Goal: Task Accomplishment & Management: Manage account settings

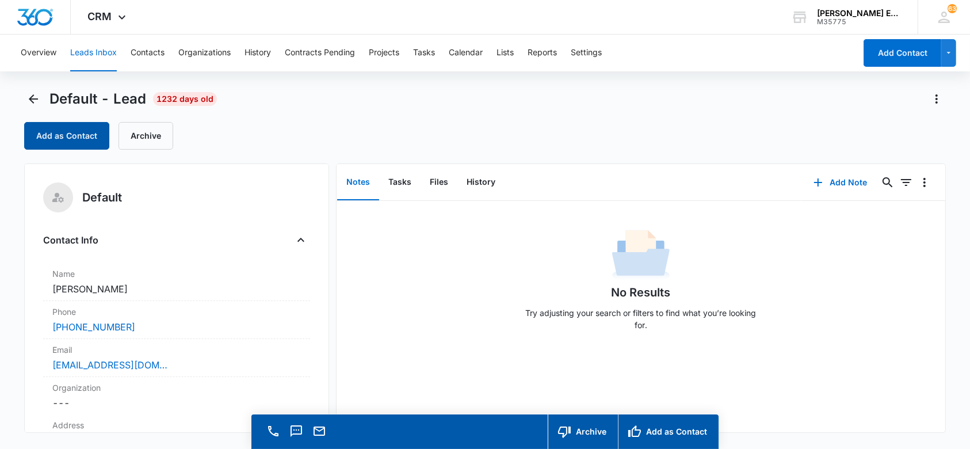
click at [91, 142] on button "Add as Contact" at bounding box center [66, 136] width 85 height 28
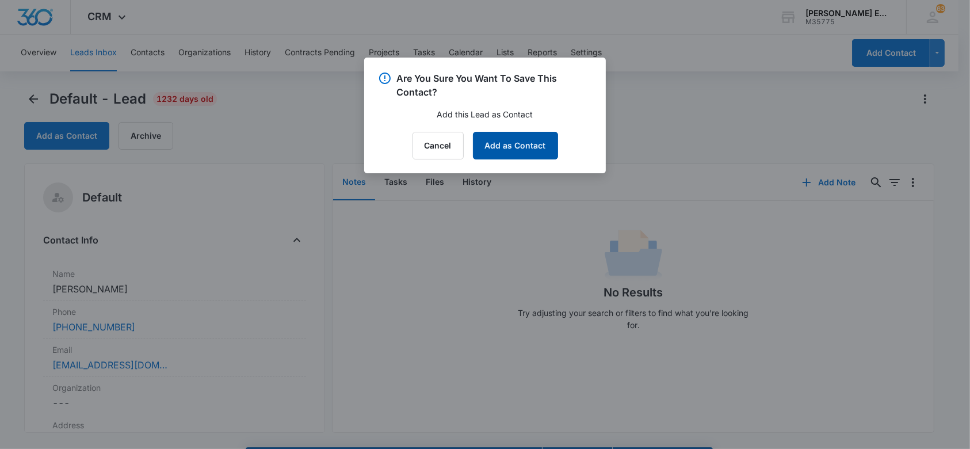
click at [548, 148] on button "Add as Contact" at bounding box center [515, 146] width 85 height 28
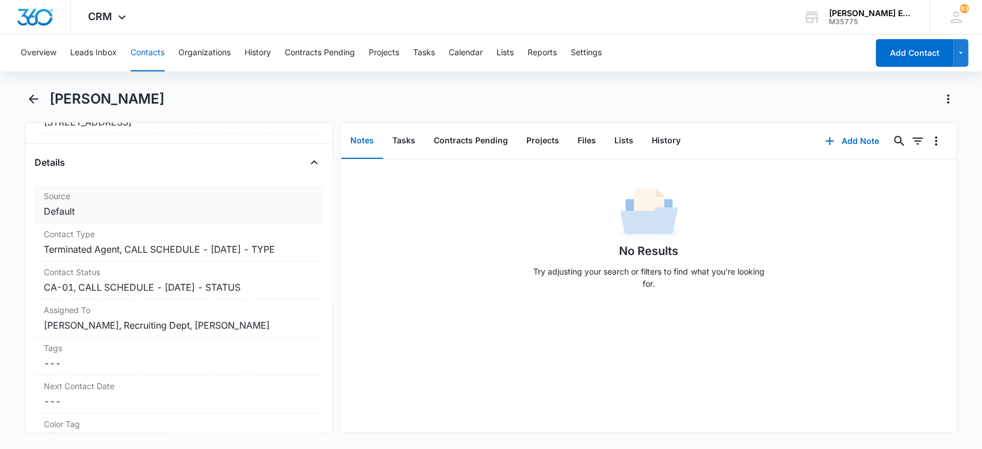
scroll to position [410, 0]
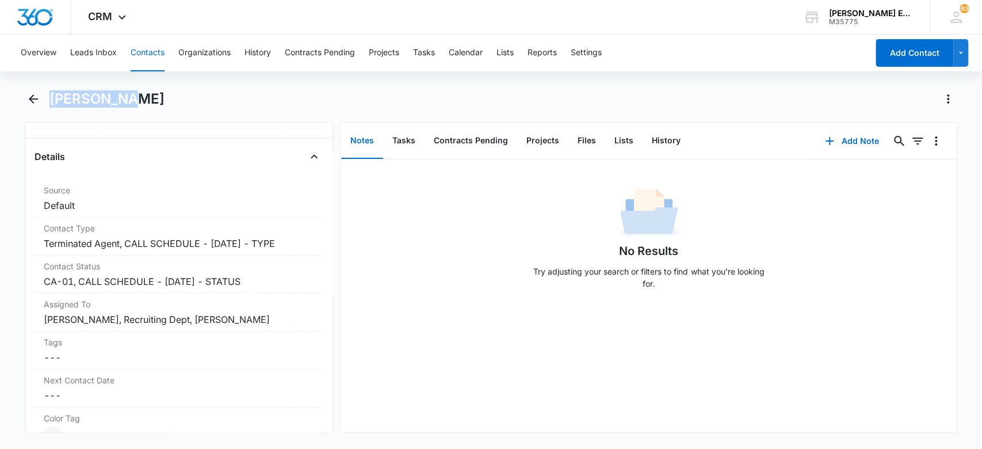
drag, startPoint x: 50, startPoint y: 95, endPoint x: 114, endPoint y: 104, distance: 64.5
click at [114, 104] on h1 "[PERSON_NAME]" at bounding box center [106, 98] width 115 height 17
copy h1 "[PERSON_NAME] [PERSON_NAME]"
click at [295, 240] on dd "Cancel Save Changes Terminated Agent, CALL SCHEDULE - DEC 2024 - TYPE" at bounding box center [179, 243] width 271 height 14
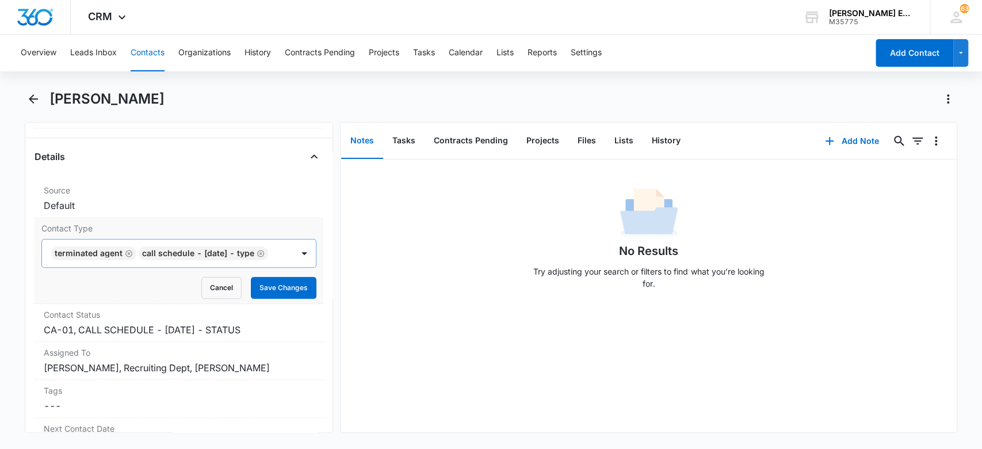
click at [257, 257] on icon "Remove CALL SCHEDULE - DEC 2024 - TYPE" at bounding box center [260, 253] width 7 height 7
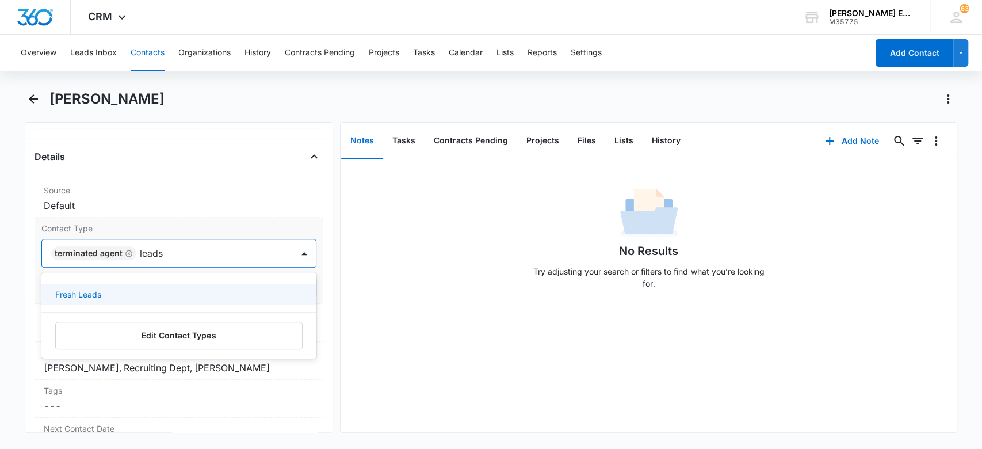
type input "lead"
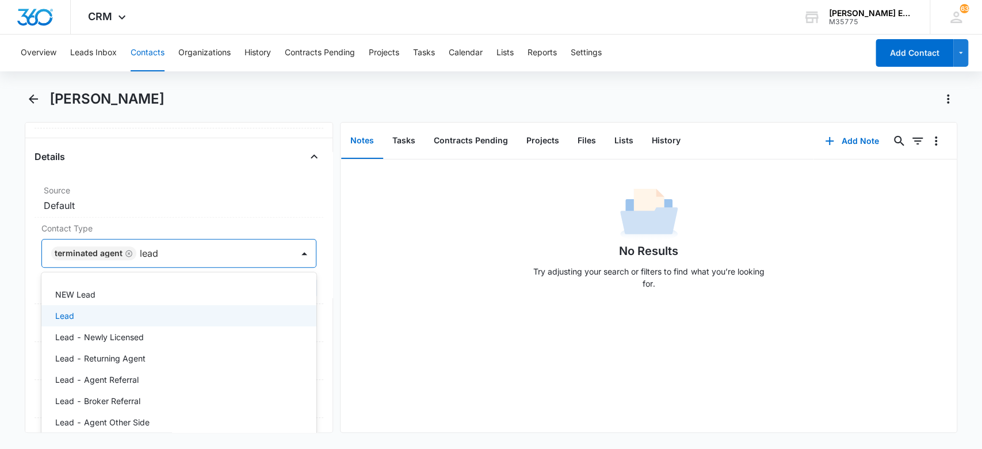
click at [161, 317] on div "Lead" at bounding box center [178, 316] width 246 height 12
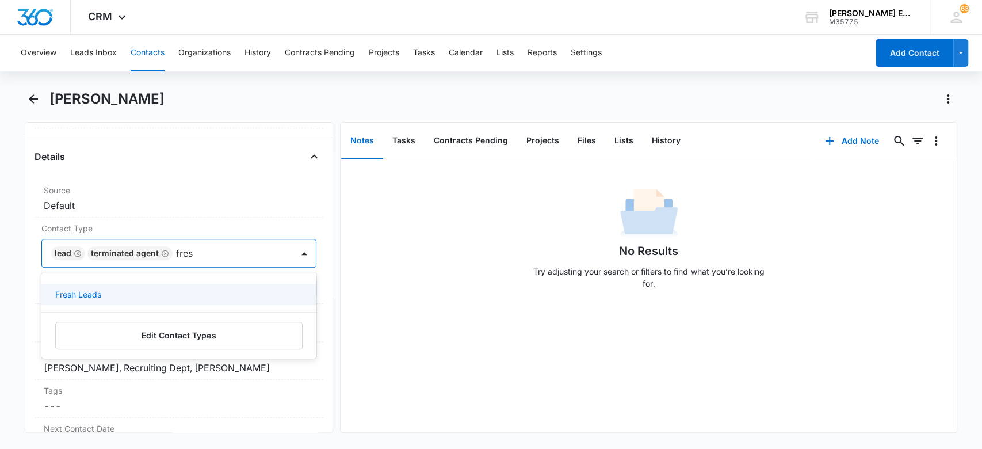
type input "fresh"
click at [158, 303] on div "Fresh Leads" at bounding box center [179, 294] width 276 height 21
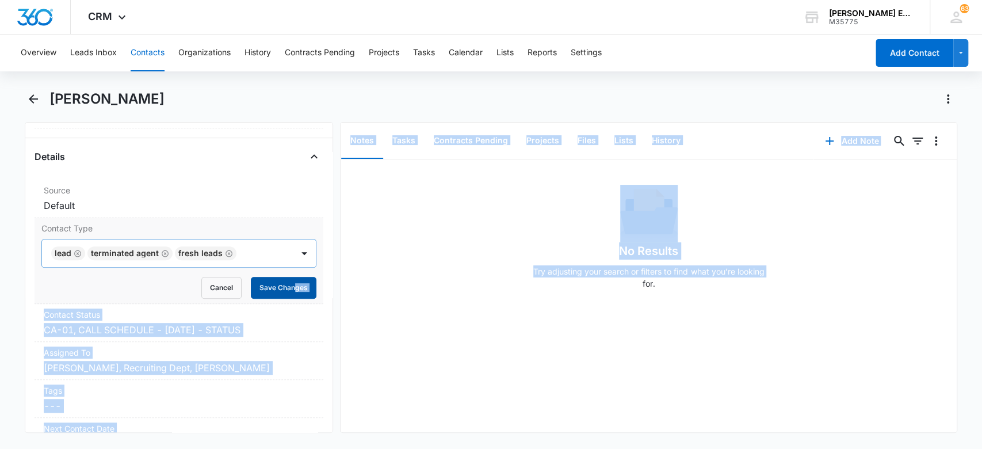
drag, startPoint x: 363, startPoint y: 278, endPoint x: 279, endPoint y: 284, distance: 84.2
click at [279, 284] on div "Remove KR Kathy Rita Bischofberger Contact Info Name Cancel Save Changes Kathy …" at bounding box center [491, 277] width 933 height 311
click at [279, 284] on button "Save Changes" at bounding box center [284, 288] width 66 height 22
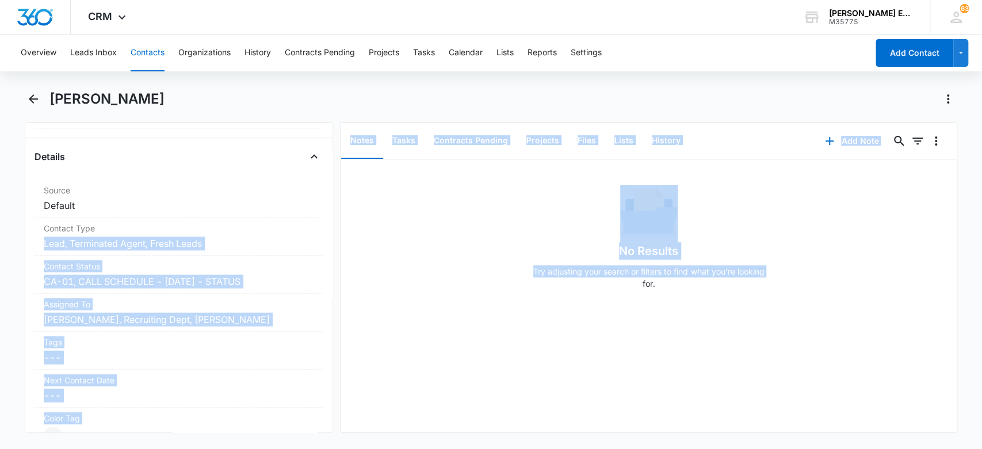
click at [433, 193] on div "No Results Try adjusting your search or filters to find what you’re looking for." at bounding box center [649, 242] width 616 height 114
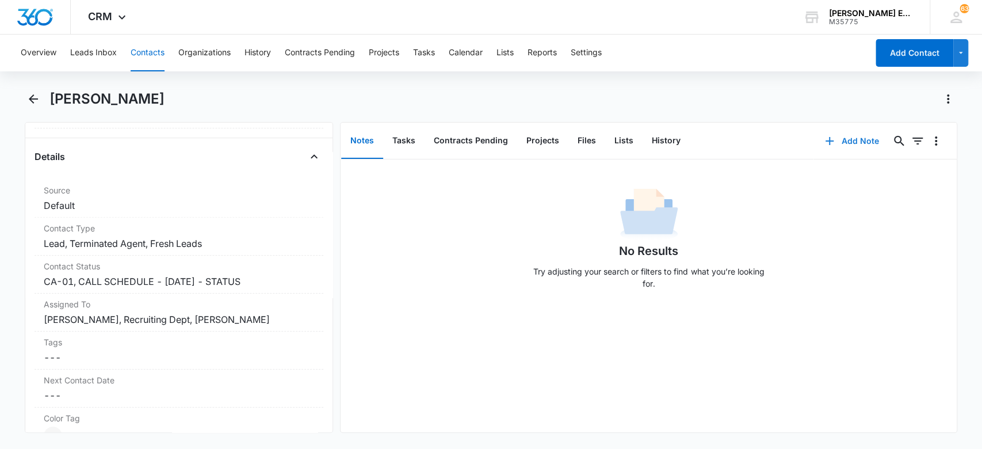
click at [833, 139] on button "Add Note" at bounding box center [852, 141] width 77 height 28
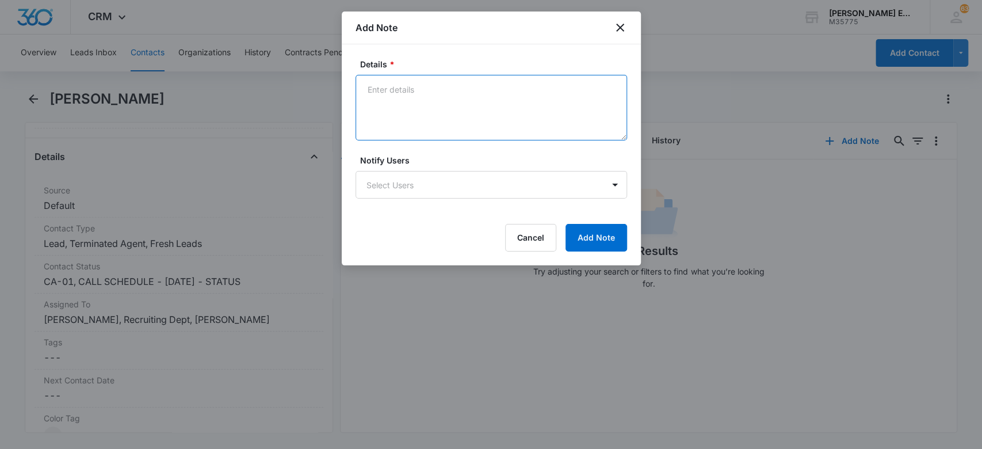
click at [448, 116] on textarea "Details *" at bounding box center [492, 108] width 272 height 66
type textarea "S"
type textarea "Source is Lead Submissions"
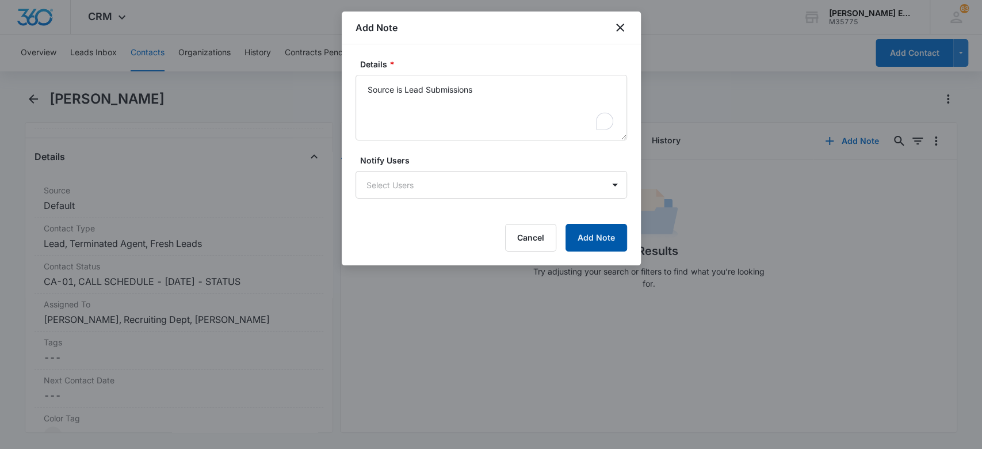
click at [611, 237] on button "Add Note" at bounding box center [597, 238] width 62 height 28
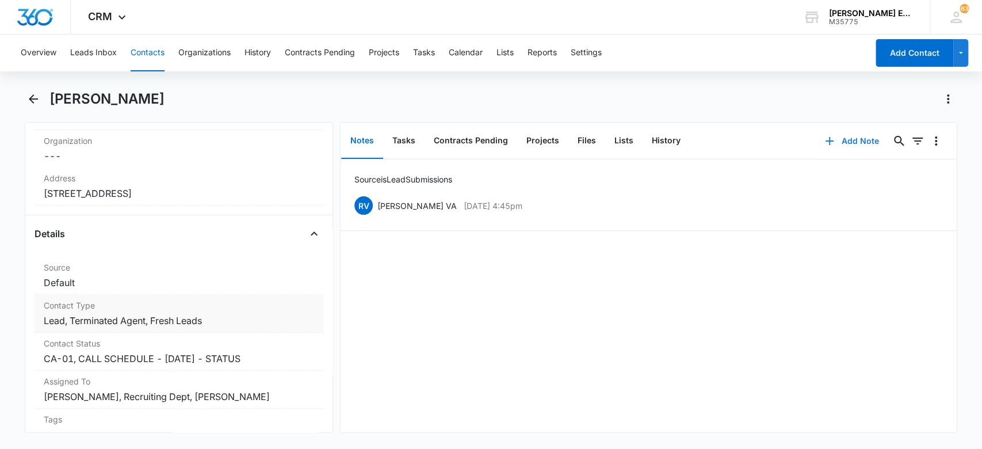
scroll to position [102, 0]
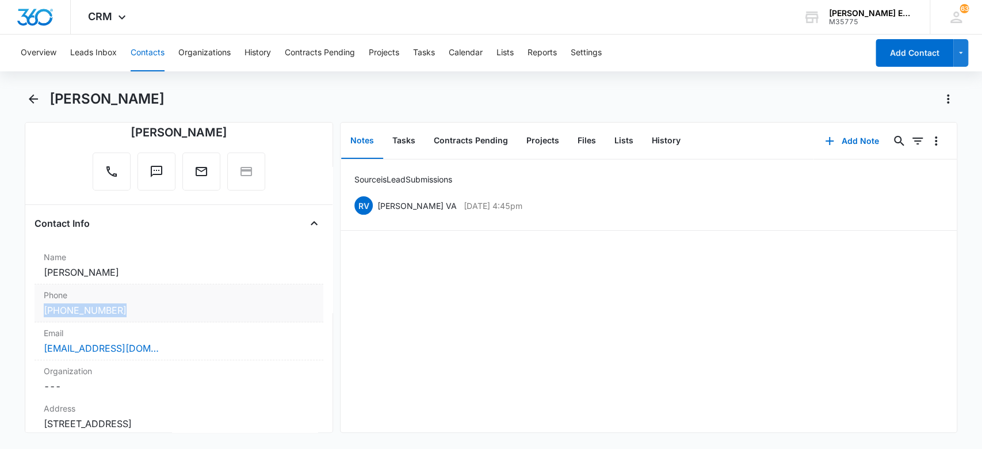
drag, startPoint x: 144, startPoint y: 312, endPoint x: 34, endPoint y: 311, distance: 110.5
click at [35, 311] on div "Phone Cancel Save Changes [PHONE_NUMBER]" at bounding box center [179, 303] width 289 height 38
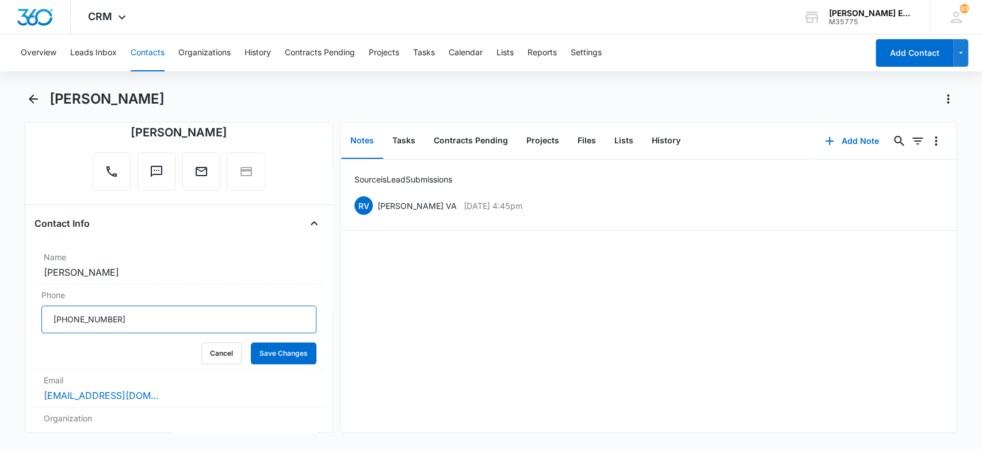
drag, startPoint x: 139, startPoint y: 313, endPoint x: 33, endPoint y: 314, distance: 106.5
click at [33, 314] on div "Remove KR [PERSON_NAME] Contact Info Name Cancel Save Changes [PERSON_NAME] Pho…" at bounding box center [179, 277] width 309 height 311
drag, startPoint x: 400, startPoint y: 379, endPoint x: 381, endPoint y: 346, distance: 37.4
click at [395, 370] on div "Source is Lead Submissions RV Ruth VA Sep 12, 2025 at 4:45pm Delete Edit" at bounding box center [649, 295] width 616 height 273
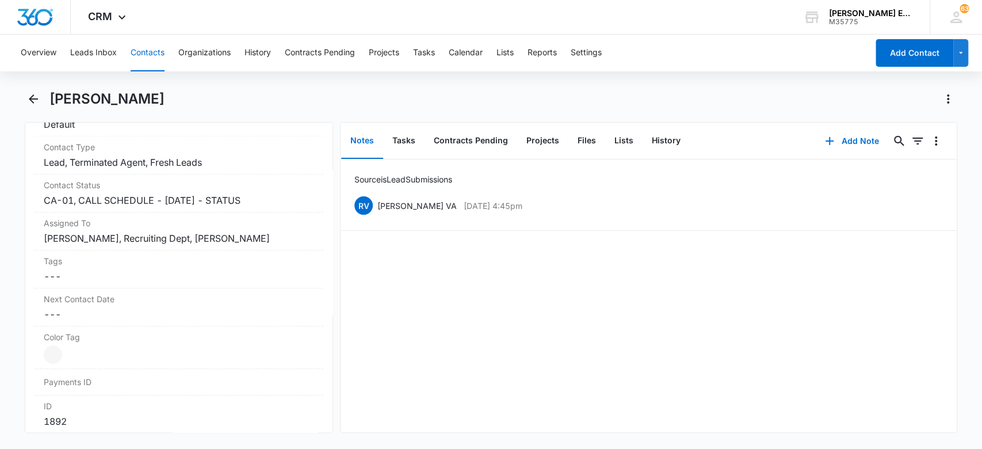
scroll to position [486, 0]
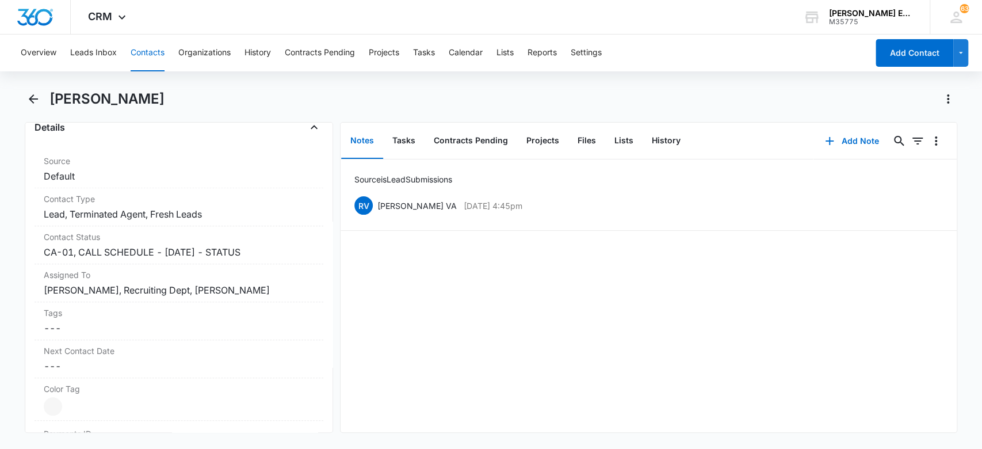
drag, startPoint x: 49, startPoint y: 93, endPoint x: 204, endPoint y: 98, distance: 154.3
click at [226, 98] on div "[PERSON_NAME]" at bounding box center [503, 99] width 908 height 18
copy h1 "[PERSON_NAME]"
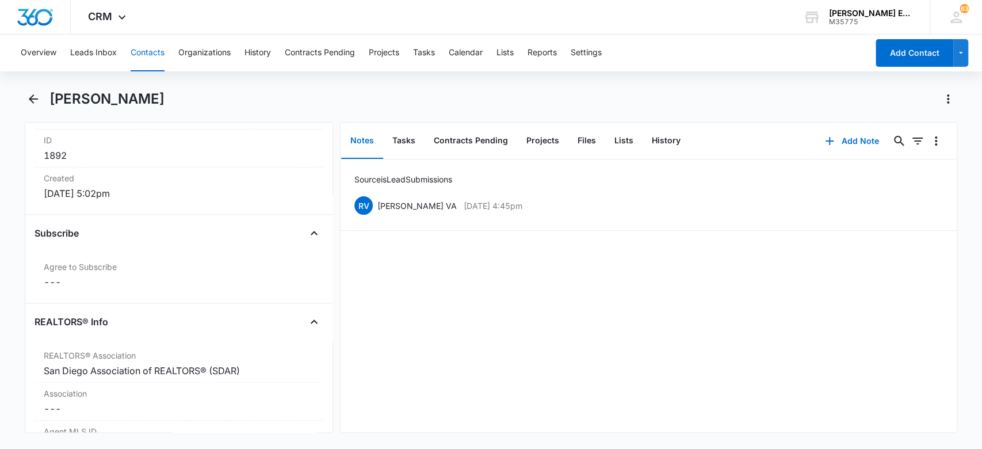
scroll to position [870, 0]
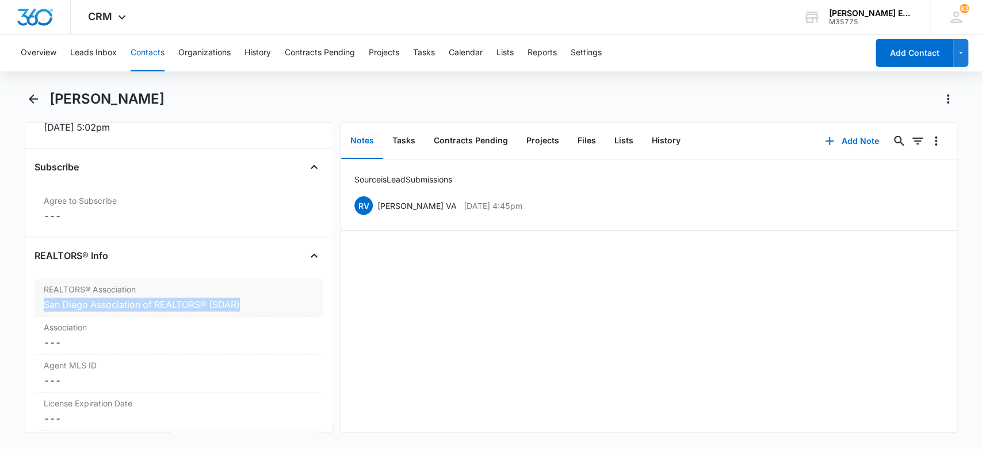
drag, startPoint x: 246, startPoint y: 305, endPoint x: 40, endPoint y: 306, distance: 206.0
click at [40, 306] on div "REALTORS® Association Cancel Save Changes San Diego Association of REALTORS® (S…" at bounding box center [179, 297] width 289 height 38
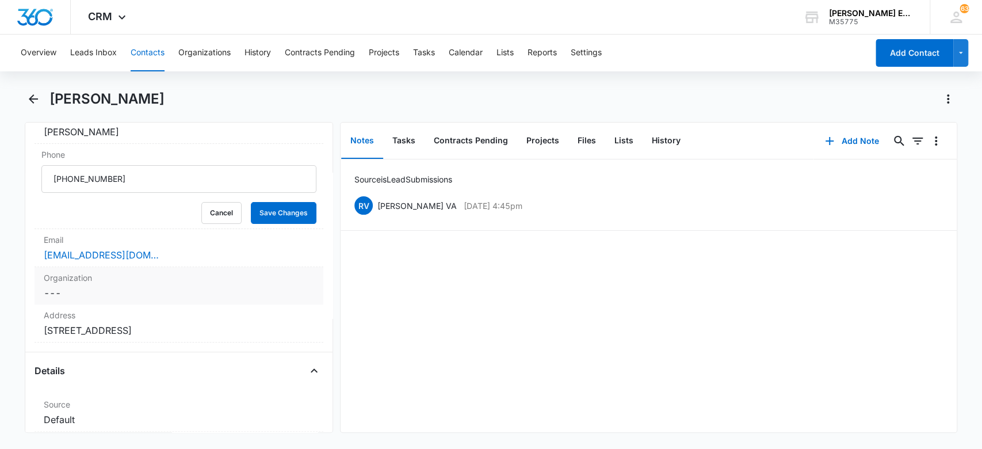
scroll to position [180, 0]
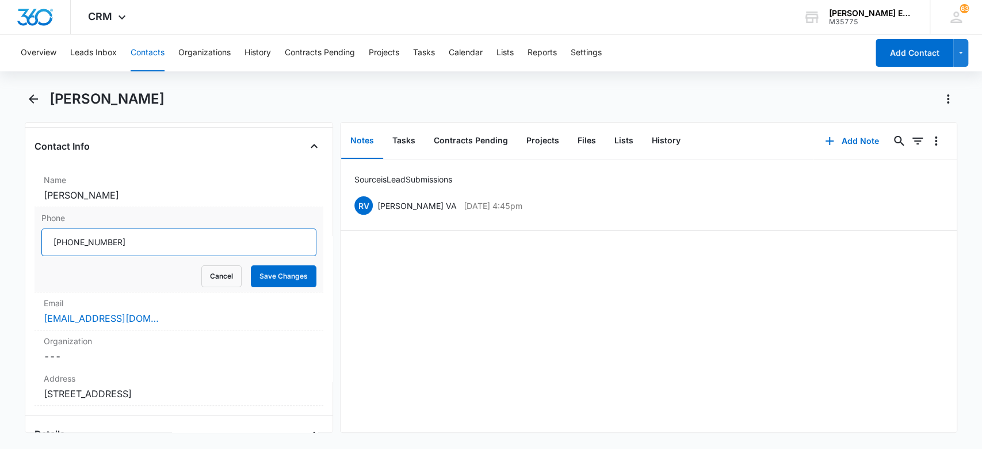
drag, startPoint x: 130, startPoint y: 243, endPoint x: 46, endPoint y: 244, distance: 84.0
click at [46, 244] on input "Phone" at bounding box center [179, 242] width 276 height 28
drag, startPoint x: 173, startPoint y: 196, endPoint x: 32, endPoint y: 200, distance: 141.6
click at [32, 200] on div "Remove KR Kathy Rita Bischofberger Contact Info Name Cancel Save Changes Kathy …" at bounding box center [179, 277] width 309 height 311
copy dd "[PERSON_NAME]"
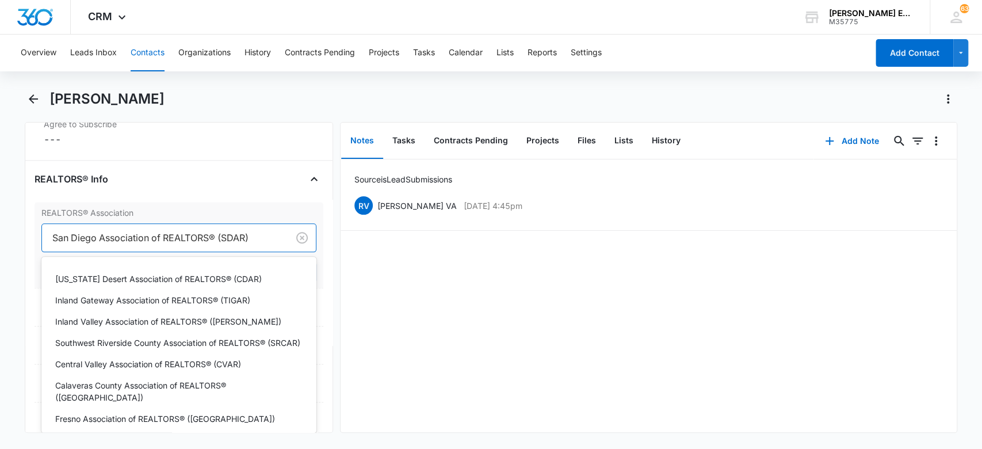
scroll to position [1441, 0]
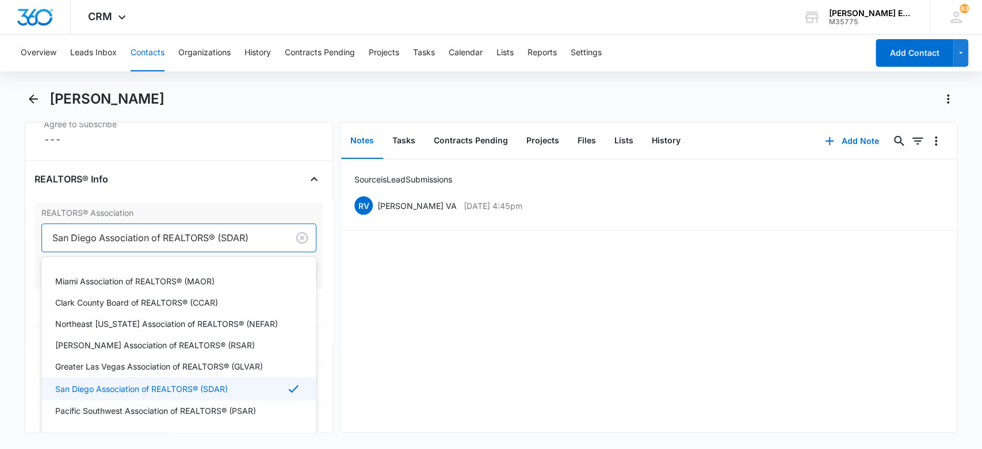
drag, startPoint x: 256, startPoint y: 234, endPoint x: 152, endPoint y: 238, distance: 104.2
click at [152, 238] on div at bounding box center [163, 238] width 222 height 16
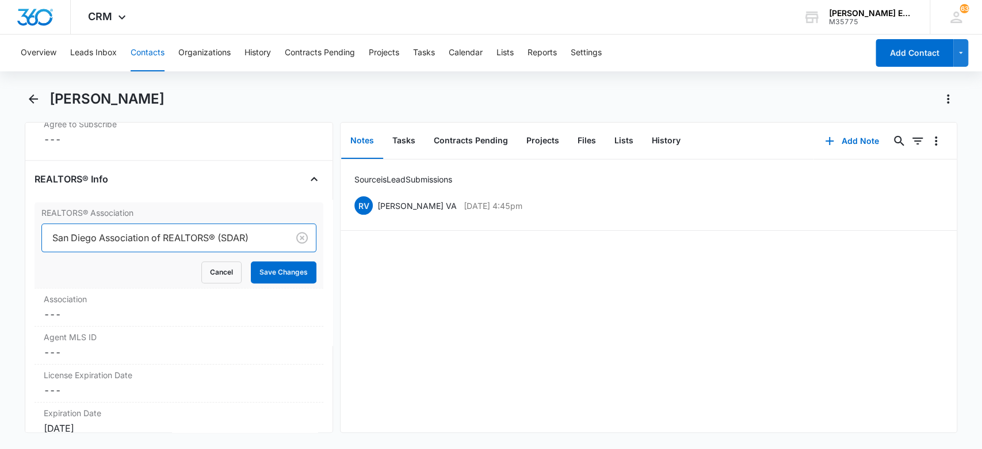
drag, startPoint x: 258, startPoint y: 232, endPoint x: 93, endPoint y: 243, distance: 165.5
click at [106, 243] on div at bounding box center [163, 238] width 222 height 16
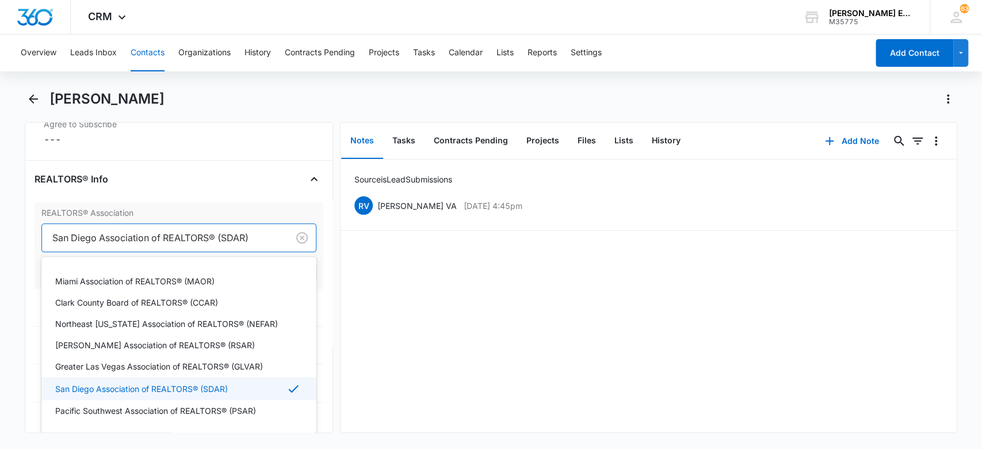
drag, startPoint x: 44, startPoint y: 231, endPoint x: 160, endPoint y: 235, distance: 115.7
click at [177, 237] on div "San Diego Association of REALTORS® (SDAR)" at bounding box center [165, 238] width 247 height 28
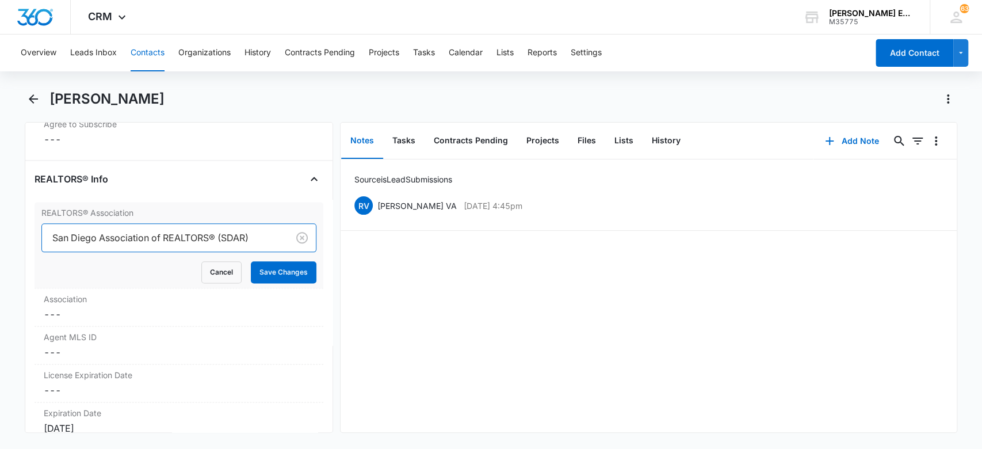
drag, startPoint x: 48, startPoint y: 235, endPoint x: 223, endPoint y: 236, distance: 174.9
click at [174, 230] on div "San Diego Association of REALTORS® (SDAR)" at bounding box center [165, 238] width 247 height 28
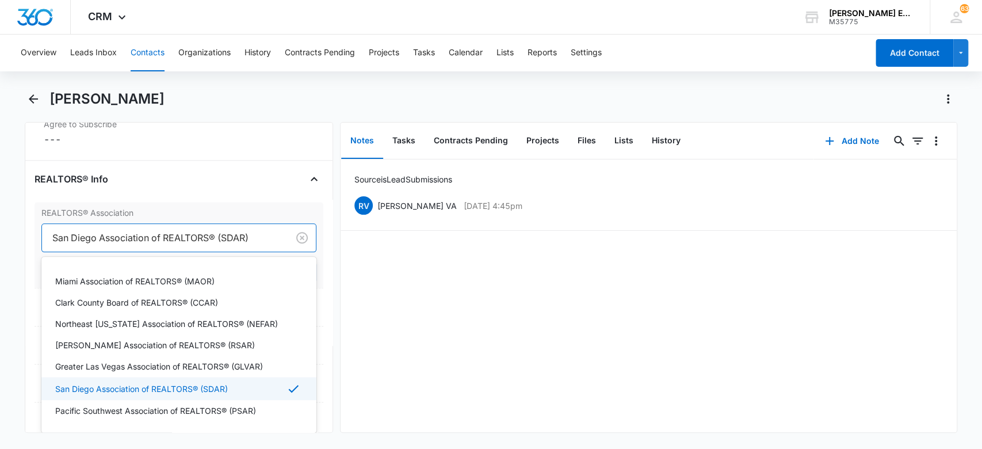
drag, startPoint x: 259, startPoint y: 235, endPoint x: 190, endPoint y: 231, distance: 69.2
click at [190, 231] on div at bounding box center [163, 238] width 222 height 16
click at [441, 277] on div "Source is Lead Submissions RV Ruth VA Sep 12, 2025 at 4:45pm Delete Edit" at bounding box center [649, 295] width 616 height 273
drag, startPoint x: 255, startPoint y: 234, endPoint x: 174, endPoint y: 232, distance: 81.1
click at [174, 232] on div at bounding box center [163, 238] width 222 height 16
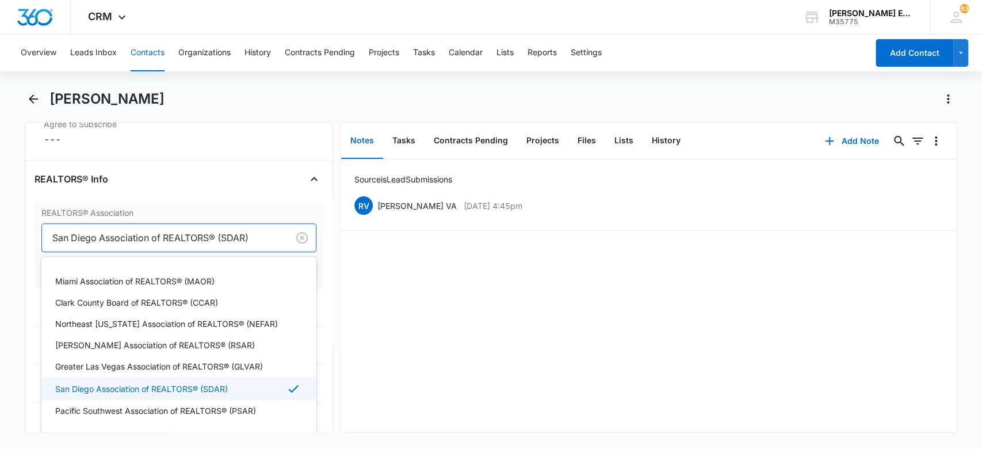
click at [174, 232] on div at bounding box center [163, 238] width 222 height 16
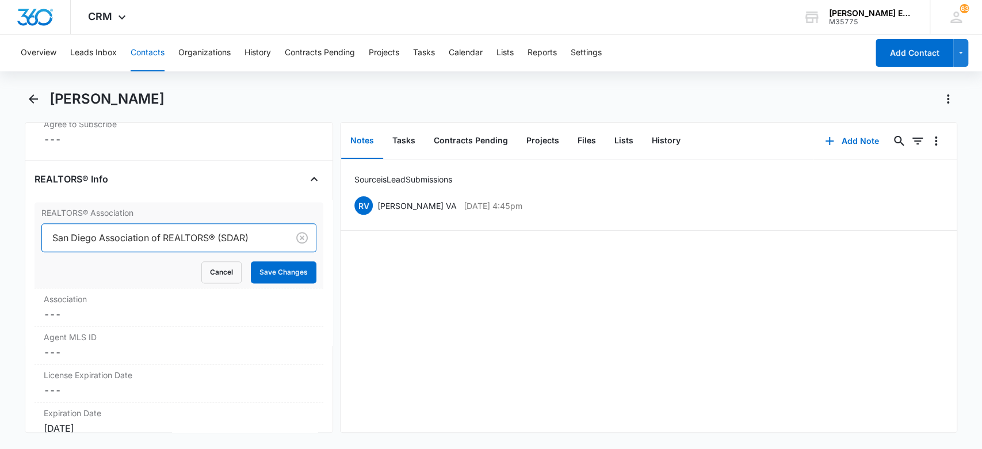
click at [166, 232] on div at bounding box center [163, 238] width 222 height 16
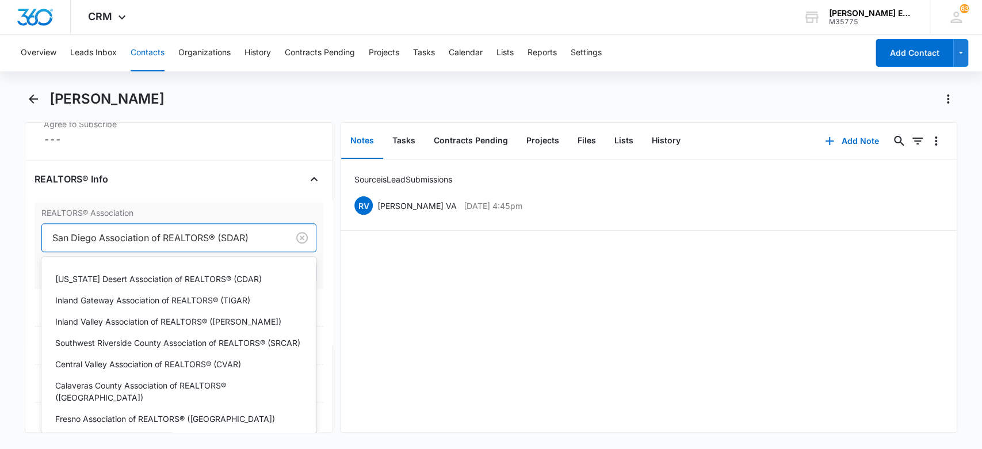
click at [166, 232] on div at bounding box center [163, 238] width 222 height 16
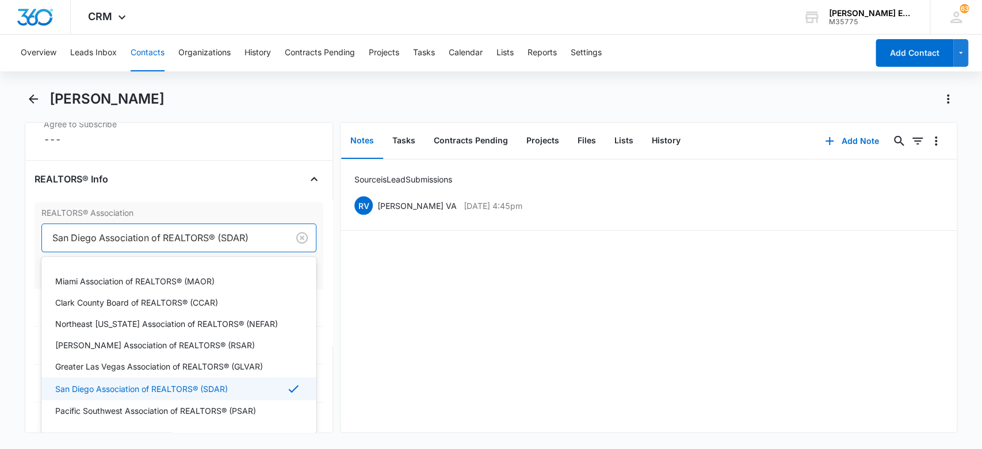
click at [158, 232] on div at bounding box center [163, 238] width 222 height 16
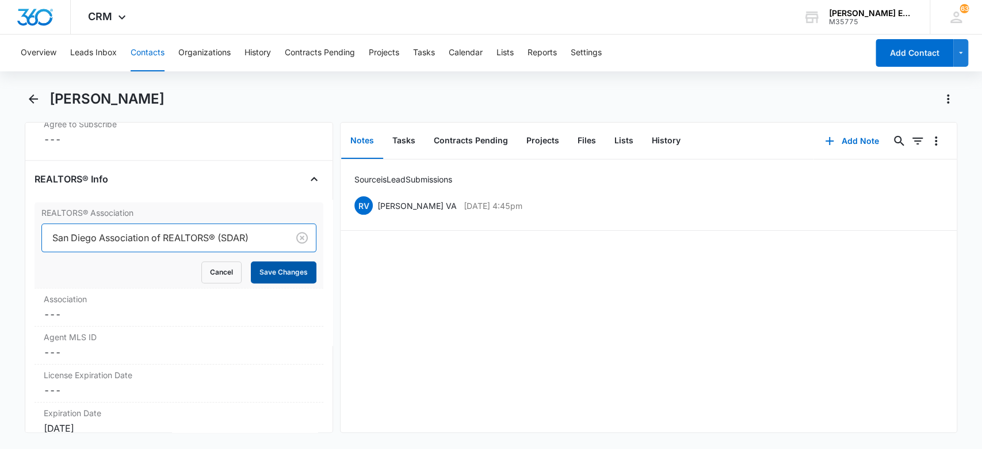
drag, startPoint x: 281, startPoint y: 267, endPoint x: 259, endPoint y: 253, distance: 26.2
click at [281, 267] on button "Save Changes" at bounding box center [284, 272] width 66 height 22
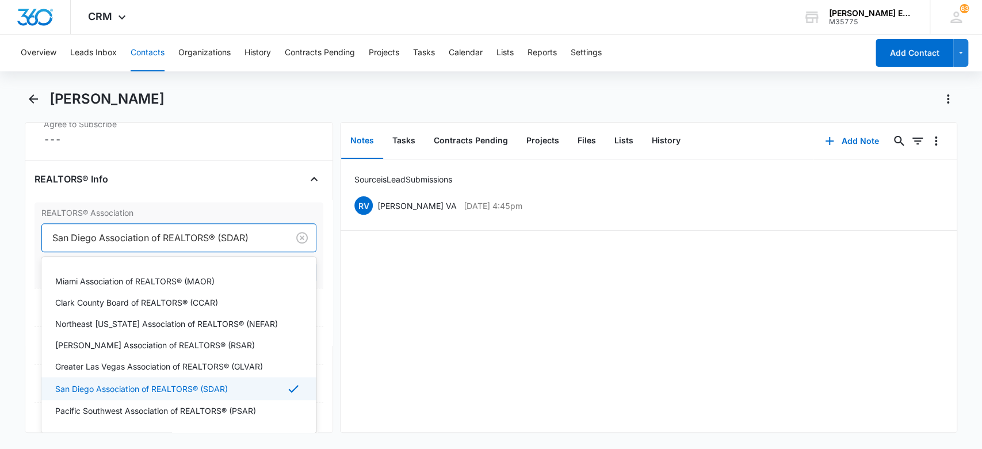
drag, startPoint x: 55, startPoint y: 236, endPoint x: 211, endPoint y: 235, distance: 155.9
click at [211, 235] on div at bounding box center [163, 238] width 222 height 16
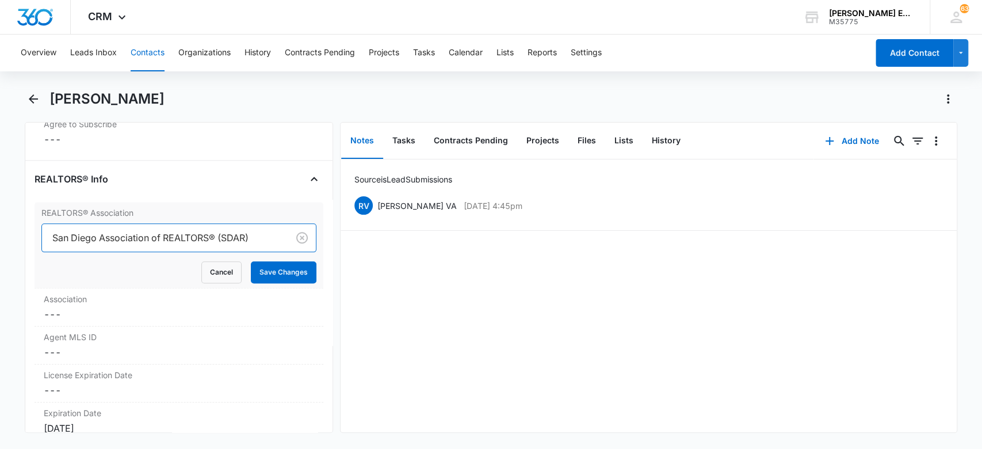
drag, startPoint x: 51, startPoint y: 235, endPoint x: 163, endPoint y: 232, distance: 112.3
click at [160, 232] on div "San Diego Association of REALTORS® (SDAR)" at bounding box center [165, 238] width 247 height 28
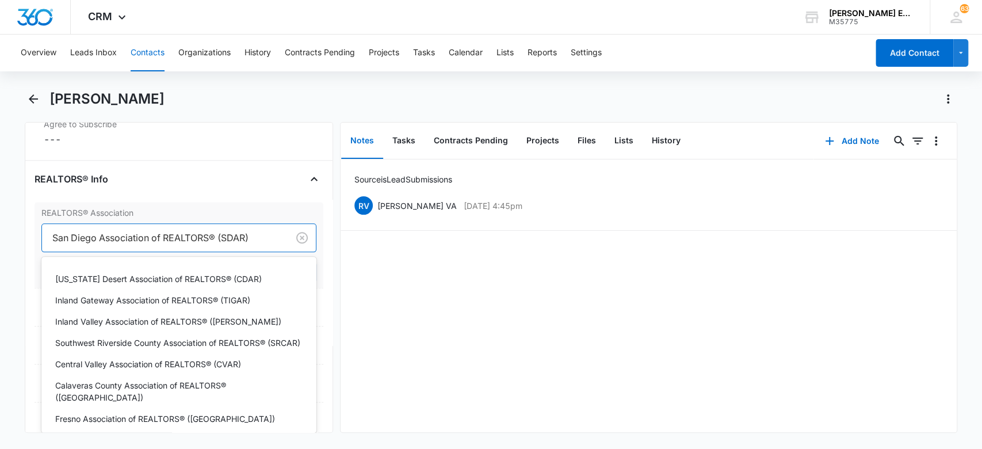
click at [163, 231] on div at bounding box center [163, 238] width 222 height 16
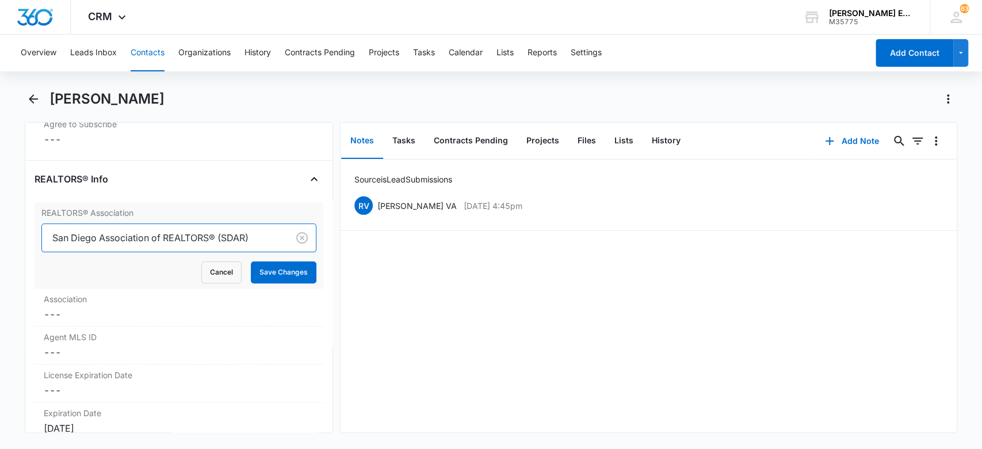
click at [163, 231] on div at bounding box center [163, 238] width 222 height 16
click at [162, 231] on div at bounding box center [163, 238] width 222 height 16
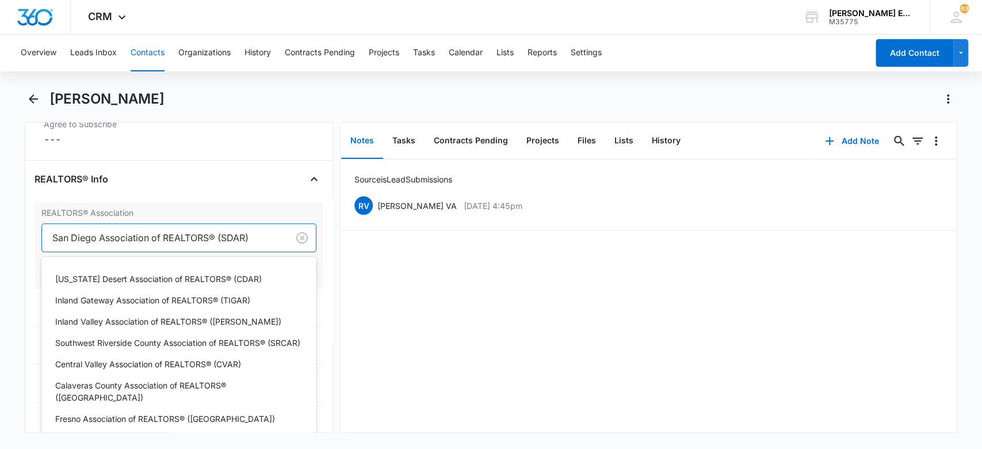
scroll to position [0, 0]
click at [162, 231] on div at bounding box center [163, 238] width 222 height 16
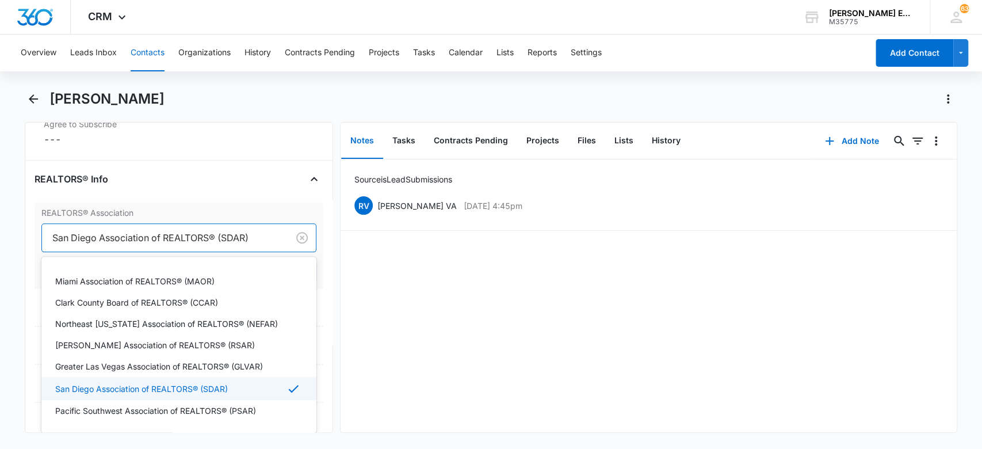
click at [162, 231] on div at bounding box center [163, 238] width 222 height 16
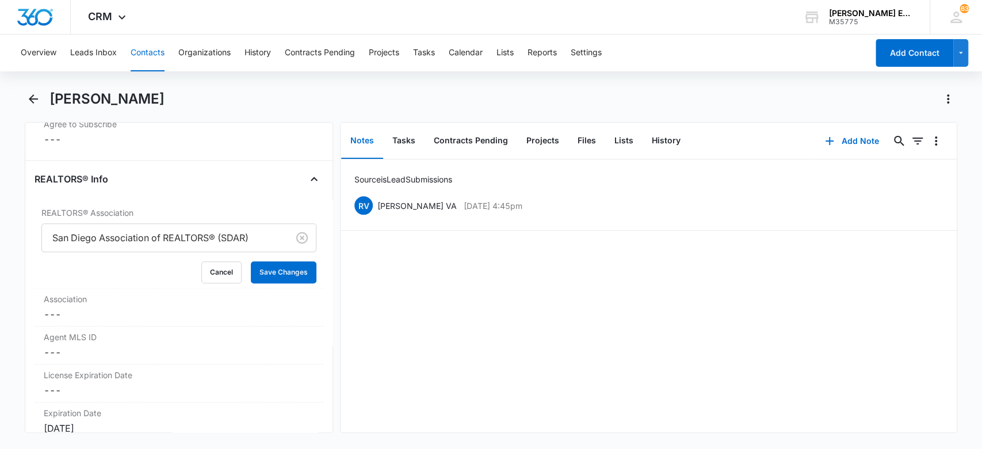
drag, startPoint x: 387, startPoint y: 359, endPoint x: 312, endPoint y: 316, distance: 86.4
click at [386, 359] on div "Source is Lead Submissions RV Ruth VA Sep 12, 2025 at 4:45pm Delete Edit" at bounding box center [649, 295] width 616 height 273
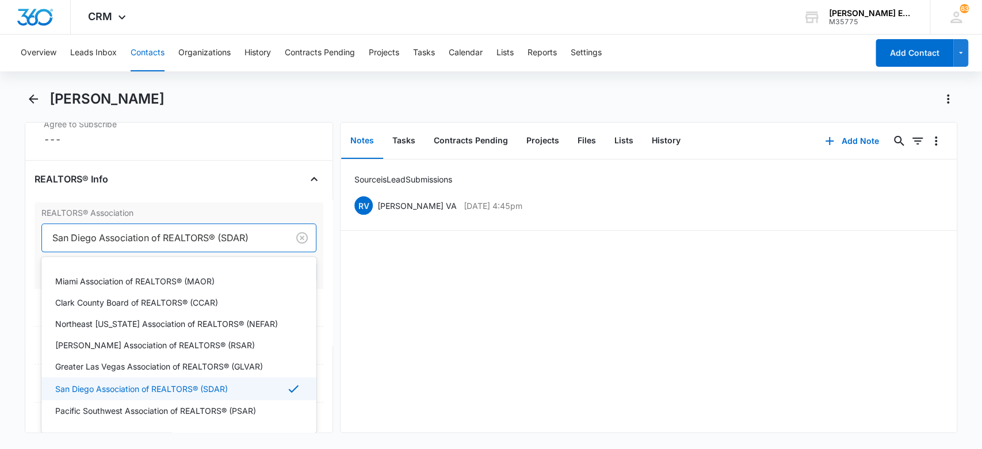
drag, startPoint x: 226, startPoint y: 241, endPoint x: 211, endPoint y: 235, distance: 15.3
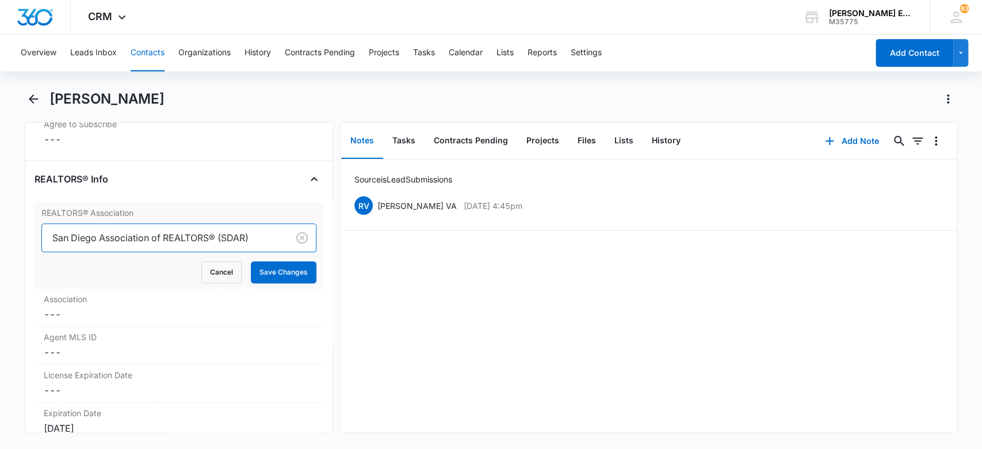
click at [211, 235] on div at bounding box center [163, 238] width 222 height 16
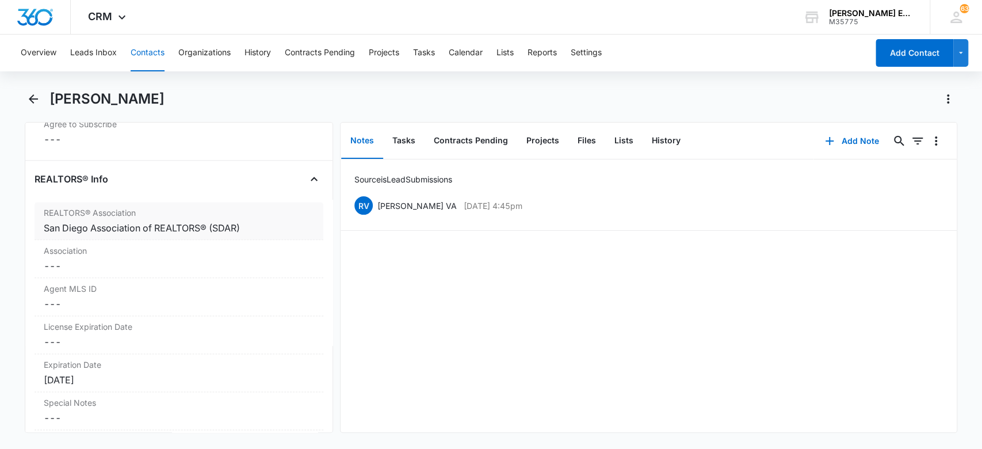
click at [211, 235] on dd "Cancel Save Changes San Diego Association of REALTORS® (SDAR)" at bounding box center [179, 228] width 271 height 14
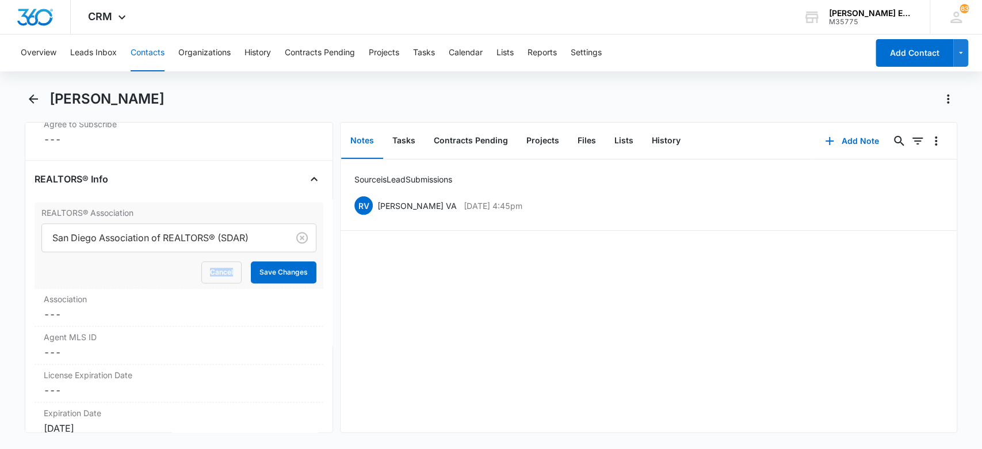
click at [211, 235] on div at bounding box center [163, 238] width 222 height 16
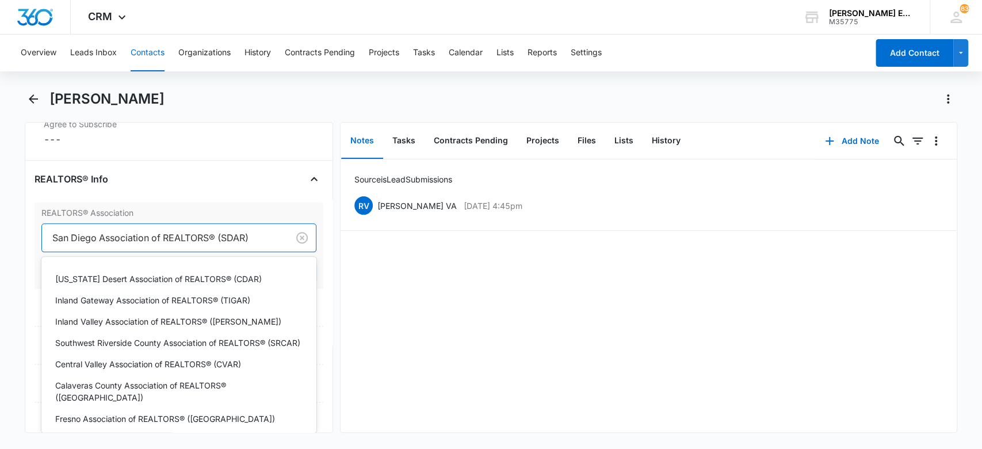
scroll to position [0, 0]
click at [211, 235] on div at bounding box center [163, 238] width 222 height 16
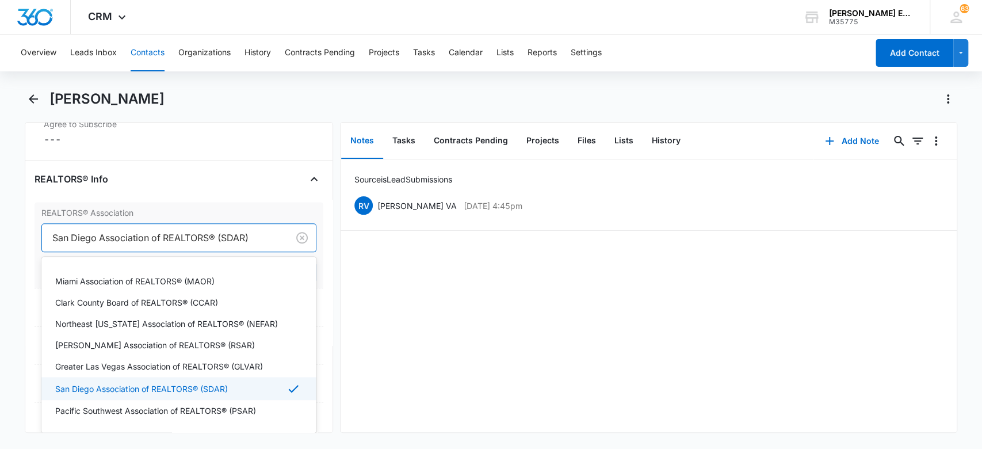
drag, startPoint x: 246, startPoint y: 235, endPoint x: 182, endPoint y: 251, distance: 65.7
click at [153, 238] on div at bounding box center [163, 238] width 222 height 16
drag, startPoint x: 360, startPoint y: 290, endPoint x: 336, endPoint y: 274, distance: 28.6
click at [356, 287] on div "Source is Lead Submissions RV Ruth VA Sep 12, 2025 at 4:45pm Delete Edit" at bounding box center [649, 295] width 616 height 273
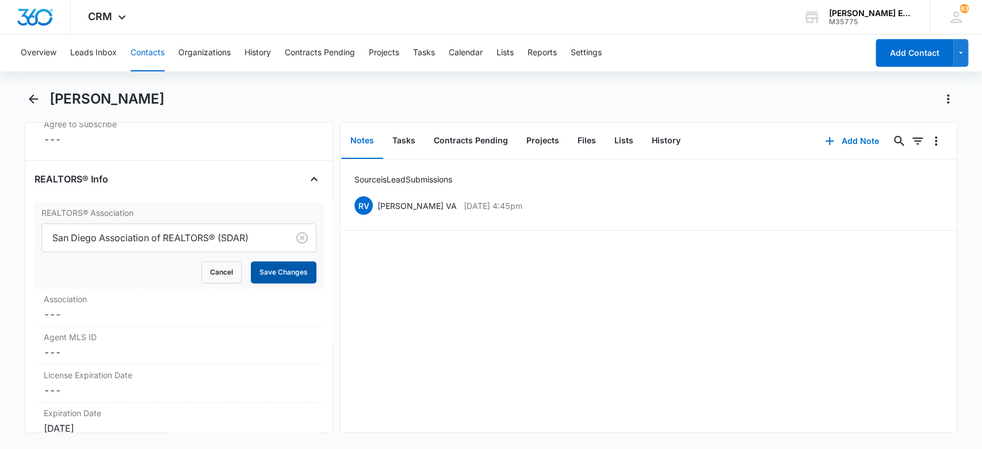
click at [263, 272] on button "Save Changes" at bounding box center [284, 272] width 66 height 22
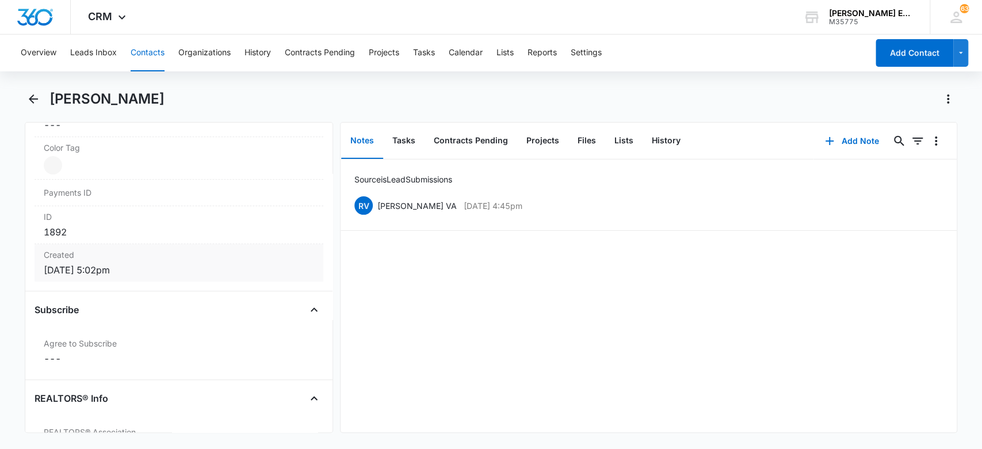
scroll to position [767, 0]
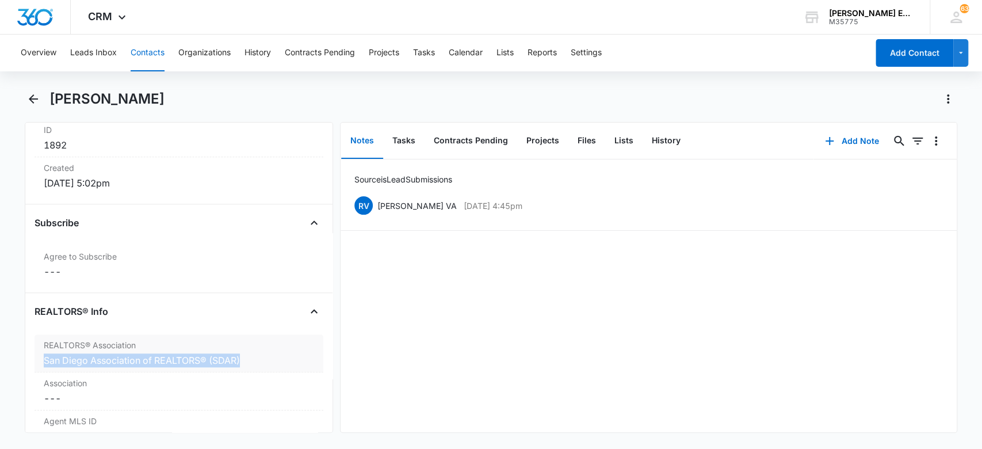
drag, startPoint x: 41, startPoint y: 358, endPoint x: 239, endPoint y: 361, distance: 198.0
click at [239, 361] on div "REALTORS® Association Cancel Save Changes San Diego Association of REALTORS® (S…" at bounding box center [179, 353] width 289 height 38
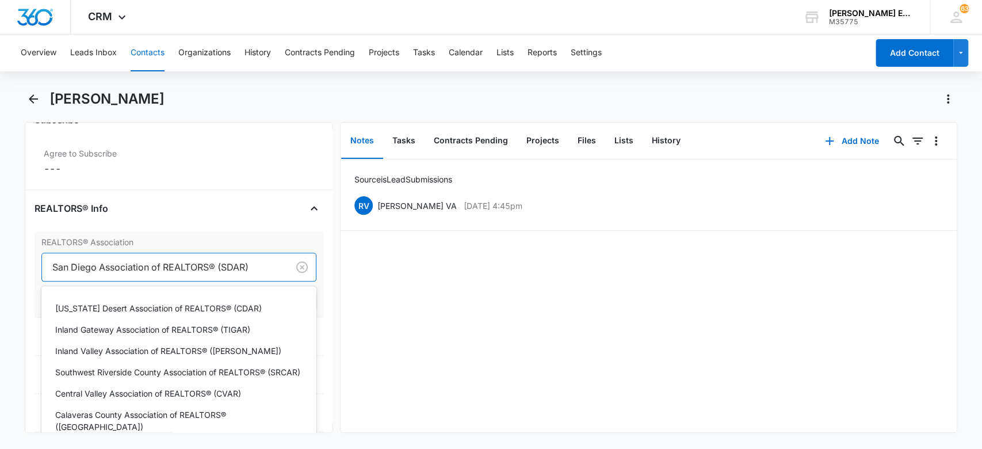
scroll to position [1441, 0]
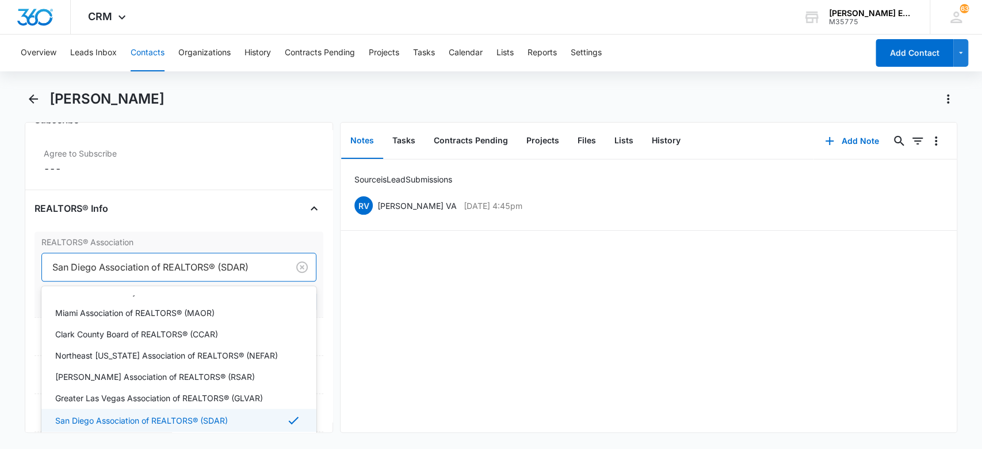
drag, startPoint x: 253, startPoint y: 269, endPoint x: 198, endPoint y: 264, distance: 54.9
click at [198, 264] on div at bounding box center [163, 267] width 222 height 16
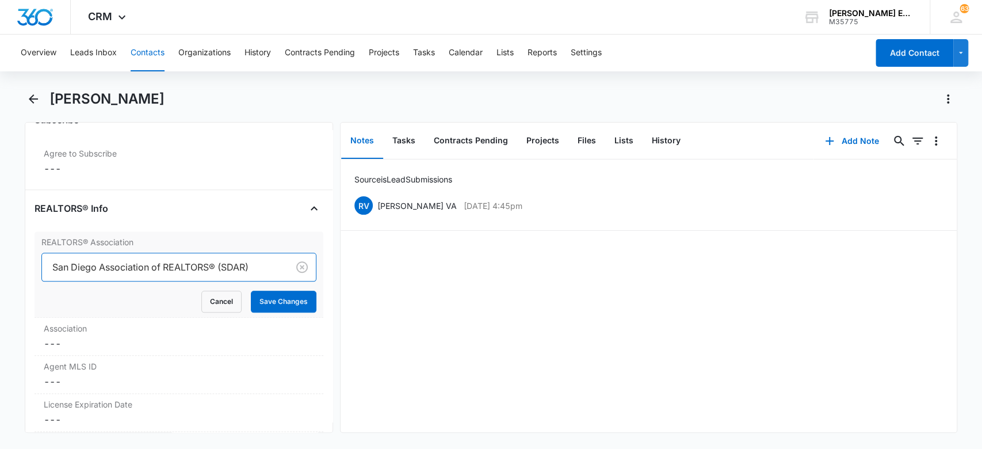
drag, startPoint x: 255, startPoint y: 258, endPoint x: 122, endPoint y: 265, distance: 133.7
click at [148, 265] on div at bounding box center [163, 267] width 222 height 16
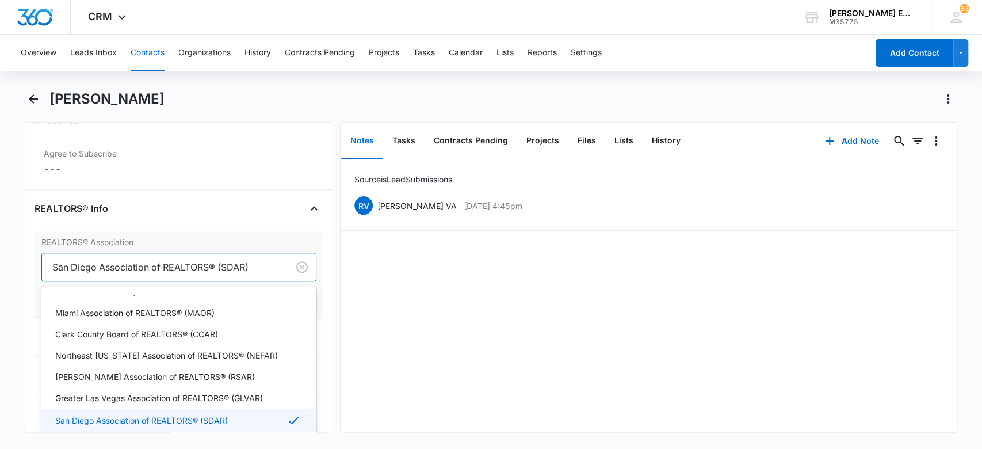
drag, startPoint x: 53, startPoint y: 262, endPoint x: 99, endPoint y: 274, distance: 47.4
click at [99, 274] on div "San Diego Association of REALTORS® (SDAR)" at bounding box center [165, 267] width 247 height 28
click at [60, 264] on div at bounding box center [163, 267] width 222 height 16
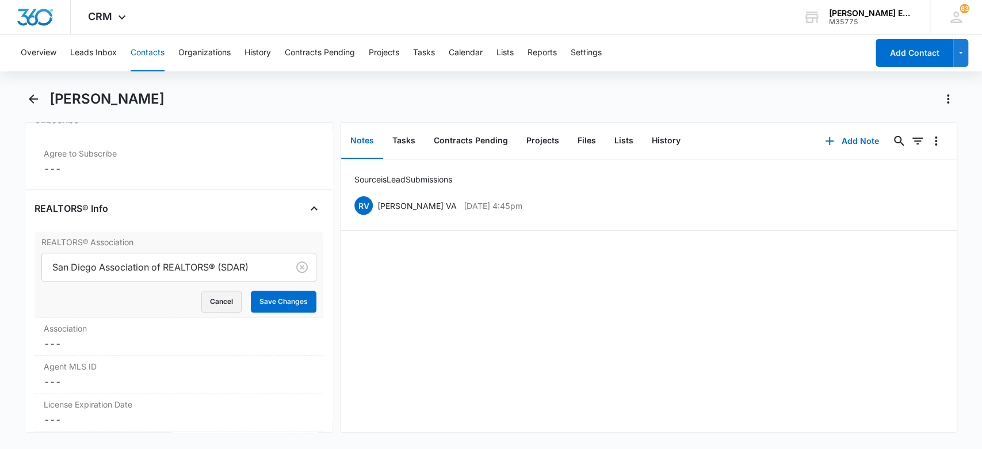
click at [217, 300] on button "Cancel" at bounding box center [221, 302] width 40 height 22
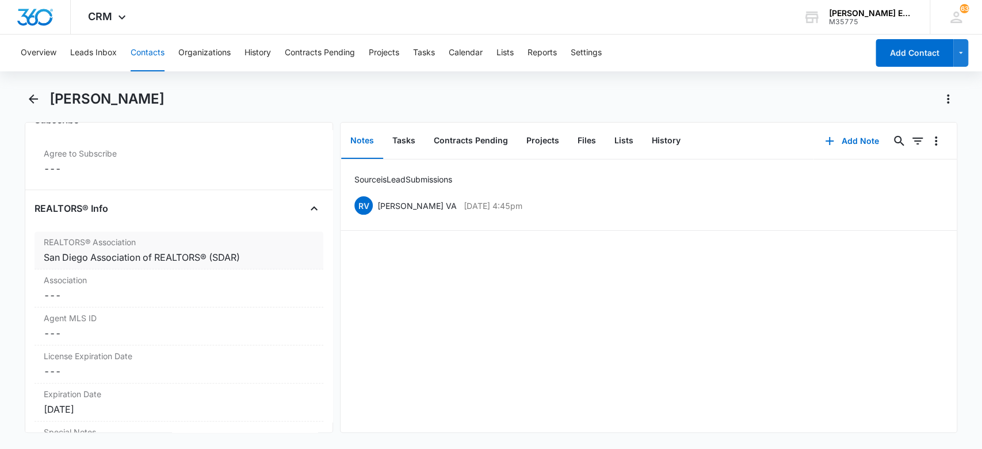
drag, startPoint x: 185, startPoint y: 255, endPoint x: 171, endPoint y: 255, distance: 14.4
click at [171, 255] on div "San Diego Association of REALTORS® (SDAR)" at bounding box center [179, 257] width 271 height 14
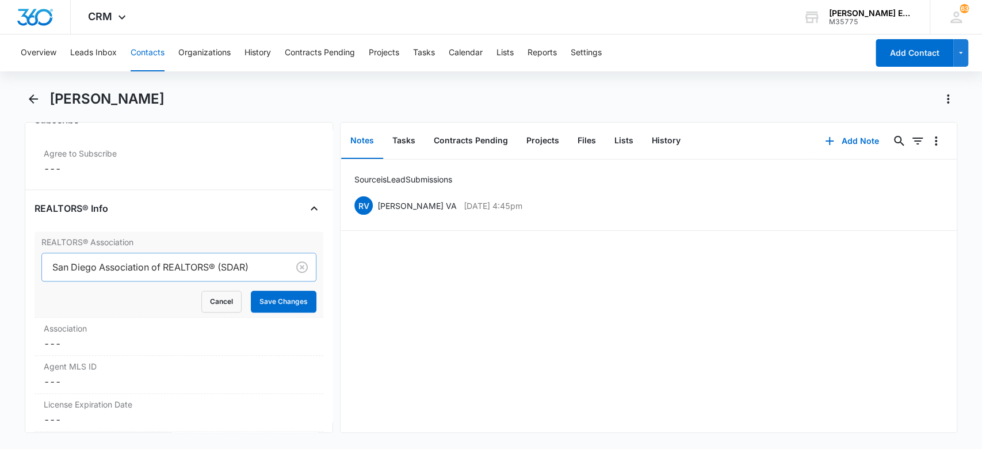
click at [170, 259] on div at bounding box center [163, 267] width 222 height 16
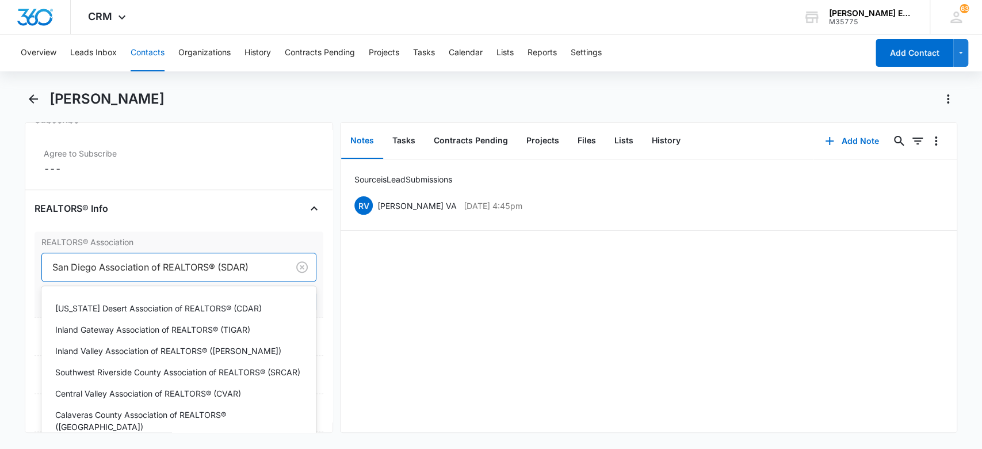
click at [169, 261] on div at bounding box center [163, 267] width 222 height 16
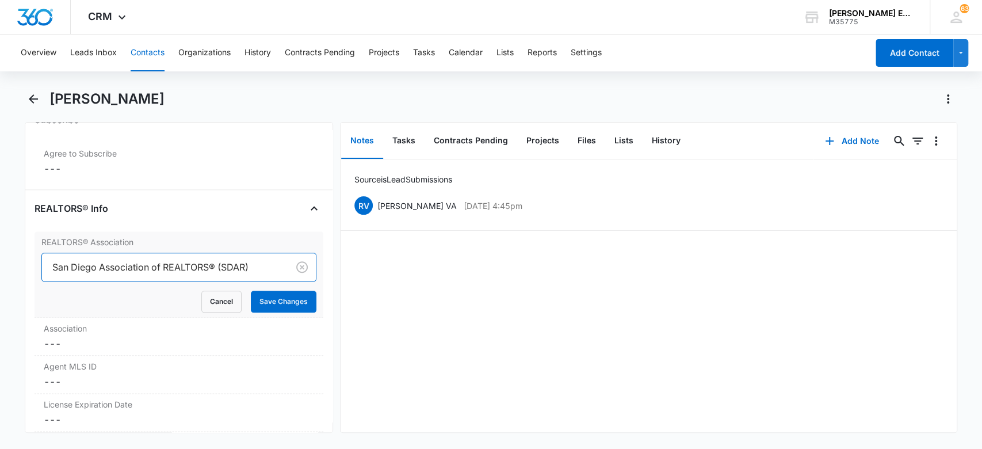
click at [169, 261] on div at bounding box center [163, 267] width 222 height 16
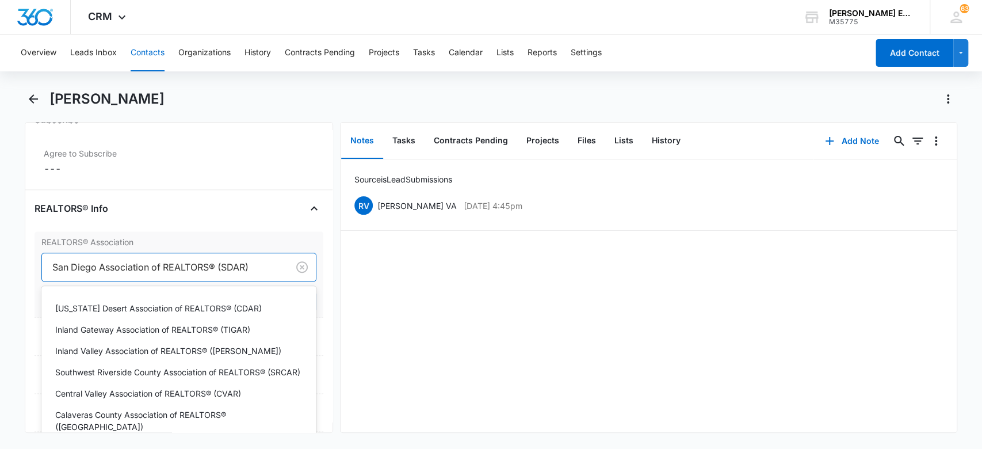
click at [95, 265] on div at bounding box center [163, 267] width 222 height 16
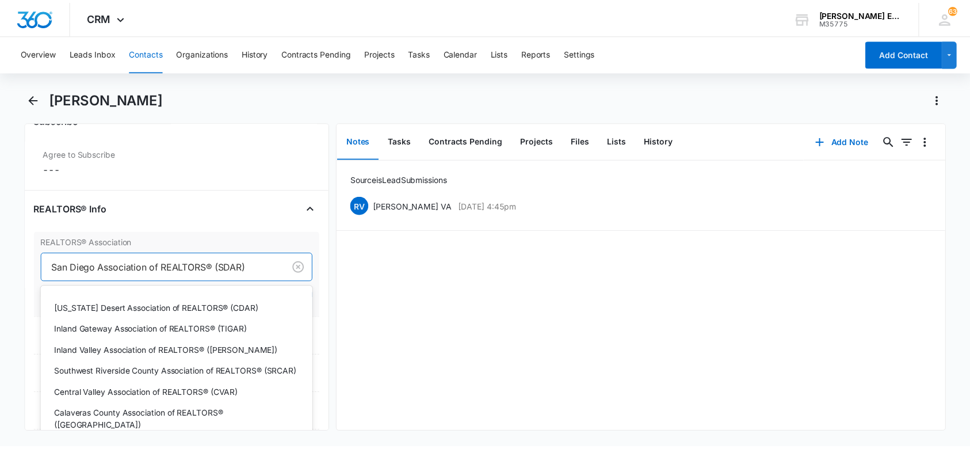
scroll to position [1441, 0]
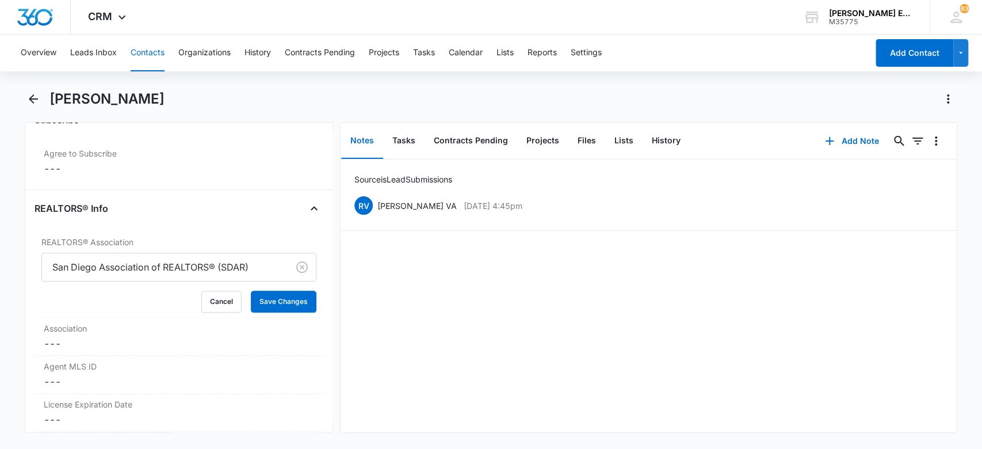
click at [501, 306] on div "Source is Lead Submissions RV Ruth VA Sep 12, 2025 at 4:45pm Delete Edit" at bounding box center [649, 295] width 616 height 273
drag, startPoint x: 249, startPoint y: 306, endPoint x: 246, endPoint y: 287, distance: 19.2
click at [251, 306] on button "Save Changes" at bounding box center [284, 302] width 66 height 22
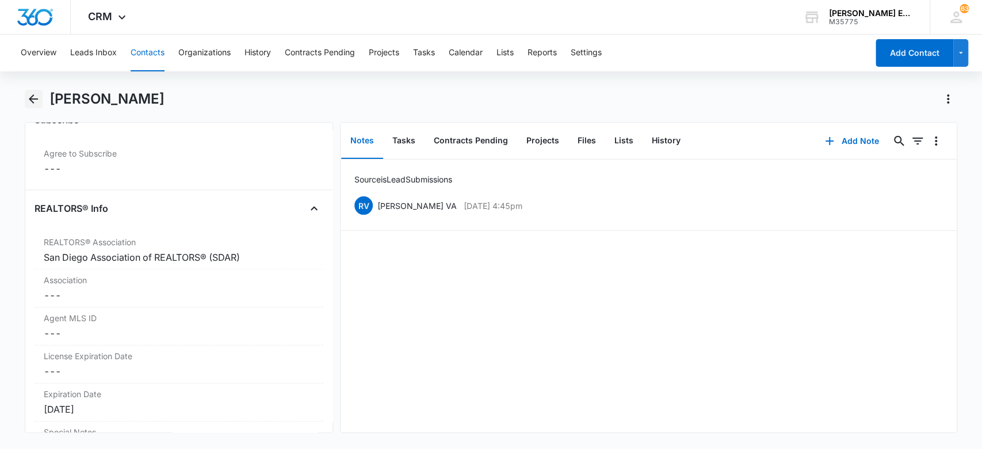
click at [28, 99] on icon "Back" at bounding box center [33, 99] width 14 height 14
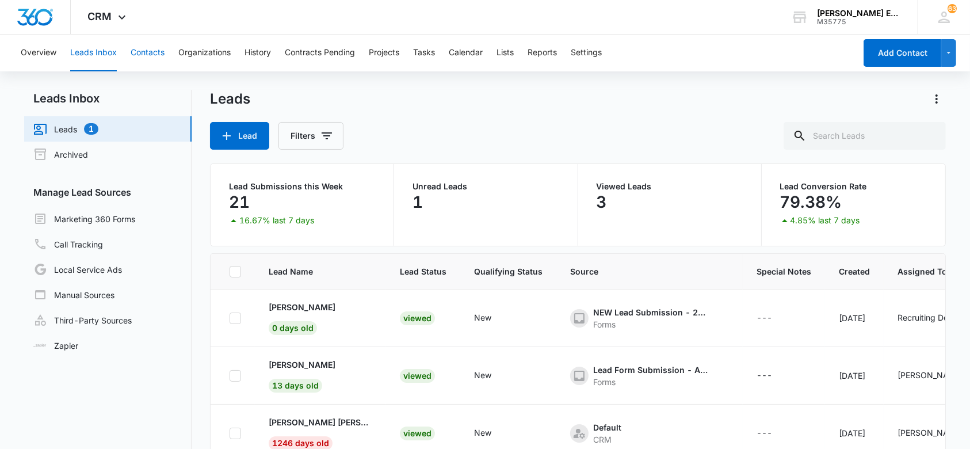
click at [144, 53] on button "Contacts" at bounding box center [148, 53] width 34 height 37
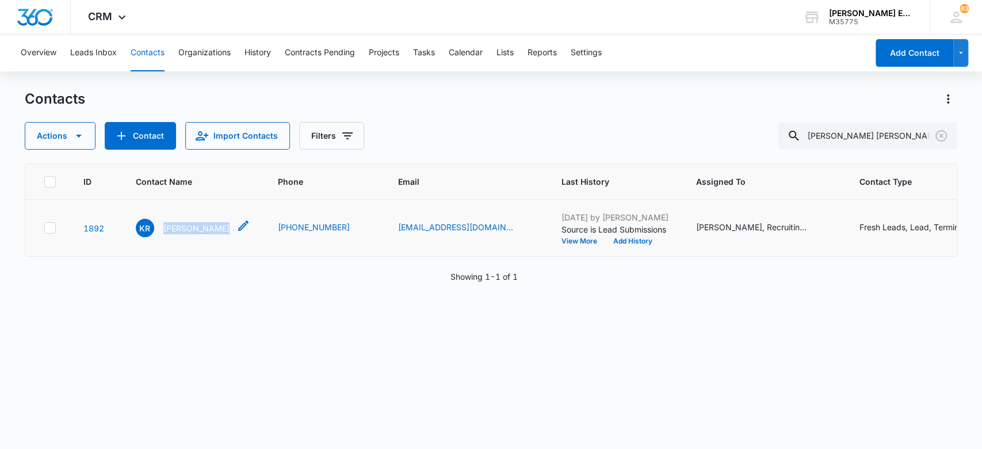
drag, startPoint x: 161, startPoint y: 260, endPoint x: 262, endPoint y: 266, distance: 100.9
click at [250, 237] on div "KR [PERSON_NAME]" at bounding box center [193, 228] width 115 height 18
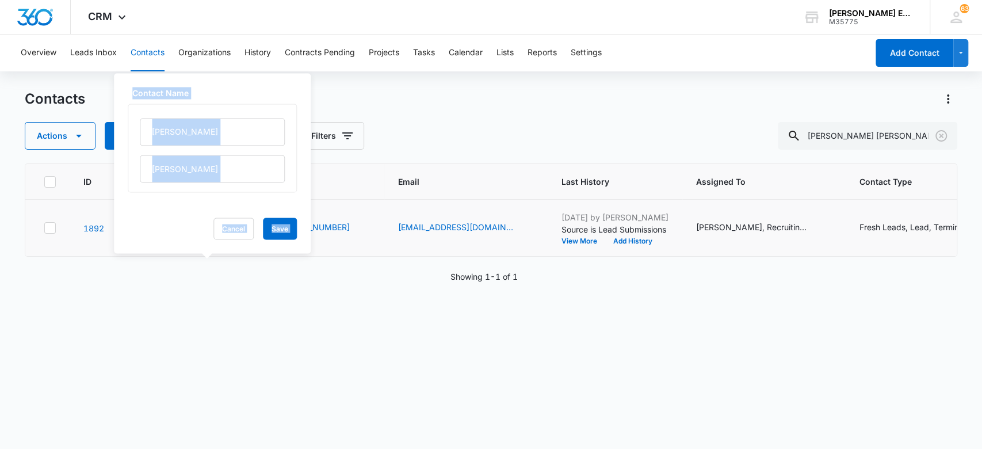
copy div "[PERSON_NAME]"
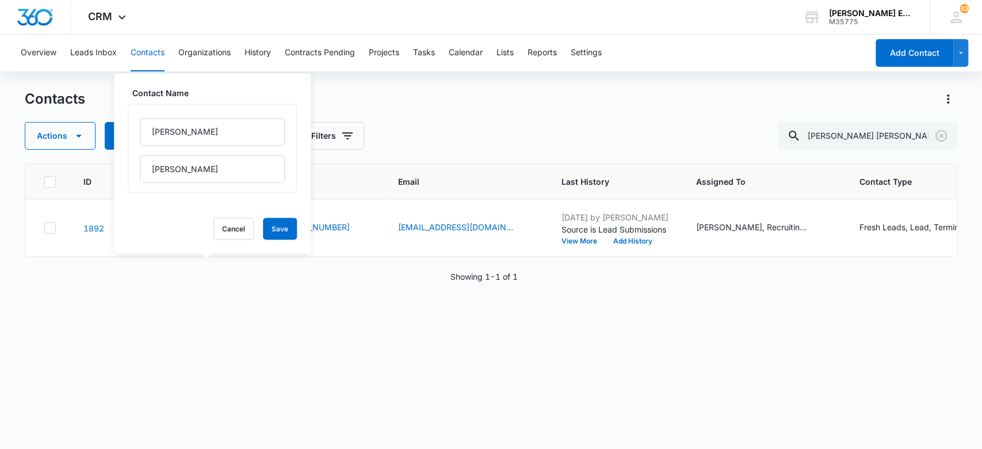
click at [235, 380] on div "ID Contact Name Phone Email Last History Assigned To Contact Type Contact Statu…" at bounding box center [491, 298] width 933 height 270
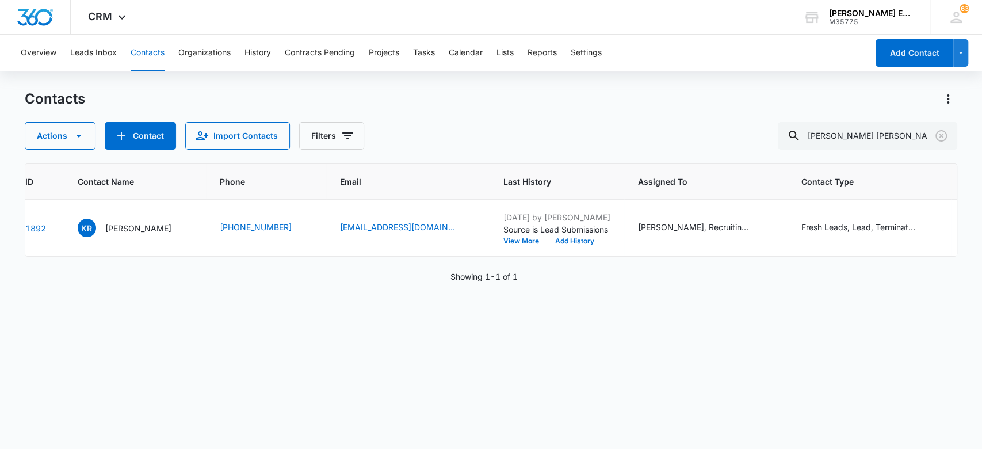
scroll to position [0, 49]
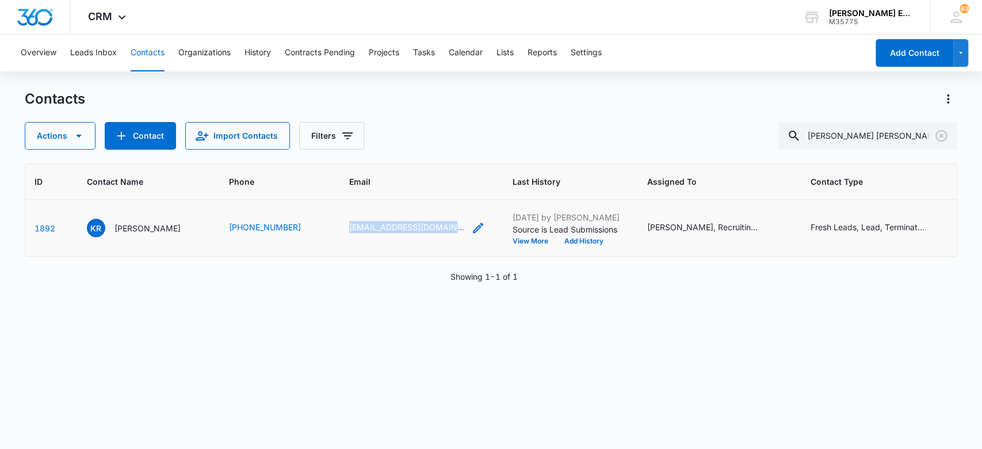
drag, startPoint x: 368, startPoint y: 261, endPoint x: 467, endPoint y: 260, distance: 99.5
click at [467, 257] on td "[EMAIL_ADDRESS][DOMAIN_NAME]" at bounding box center [416, 228] width 163 height 57
copy link "[EMAIL_ADDRESS][DOMAIN_NAME]"
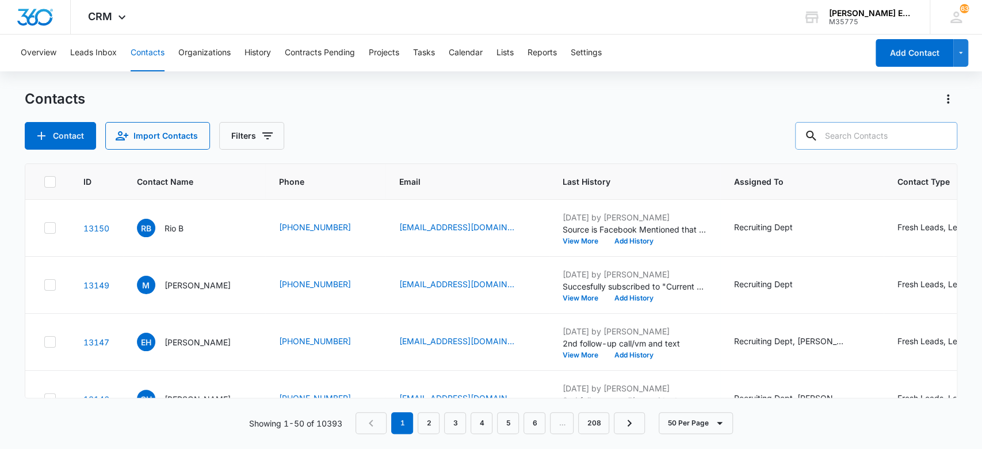
click at [851, 136] on input "text" at bounding box center [876, 136] width 162 height 28
type input "[PERSON_NAME]"
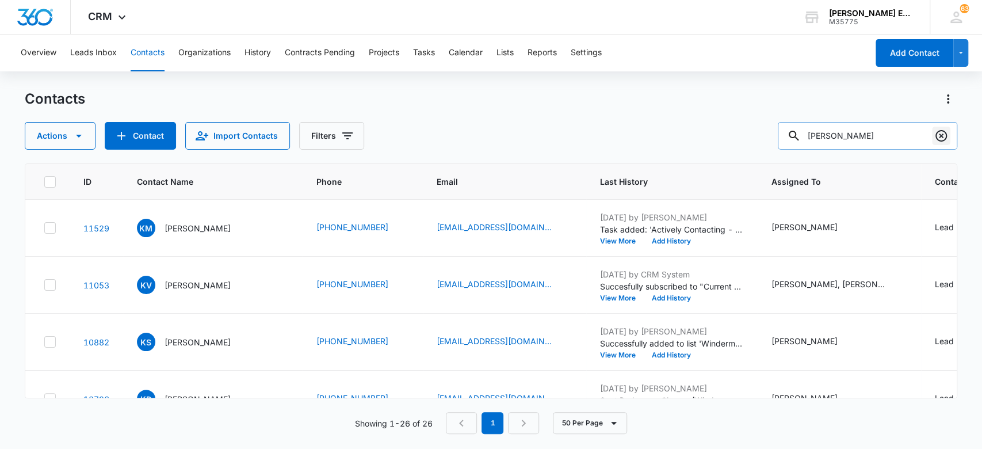
click at [943, 133] on icon "Clear" at bounding box center [942, 136] width 12 height 12
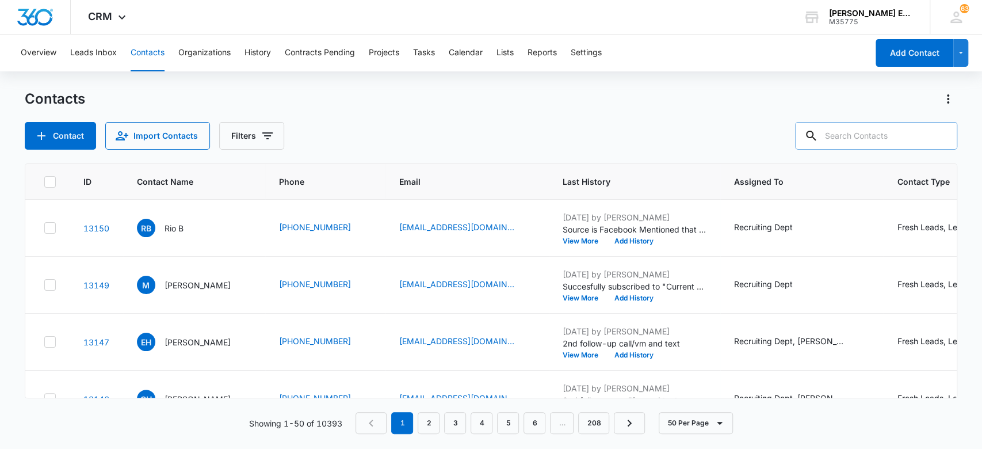
paste input "[PERSON_NAME] [PERSON_NAME]"
type input "[PERSON_NAME] [PERSON_NAME]"
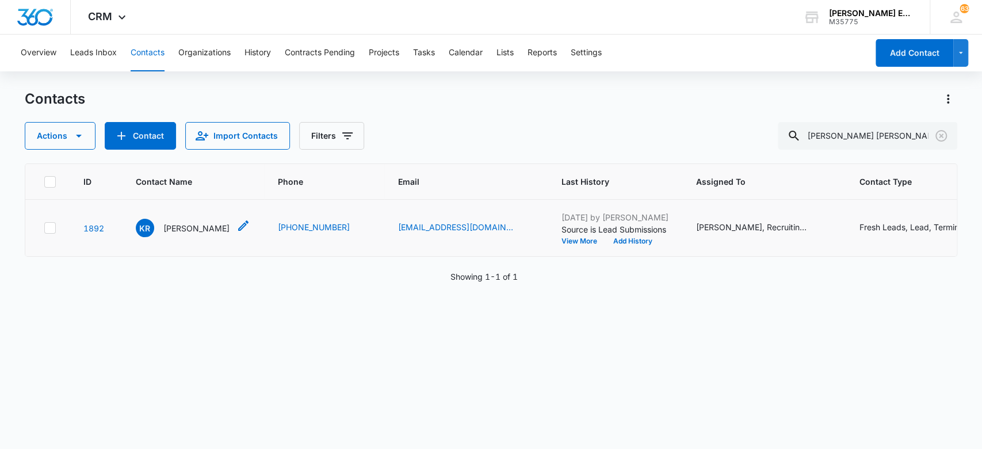
click at [180, 234] on p "[PERSON_NAME]" at bounding box center [196, 228] width 66 height 12
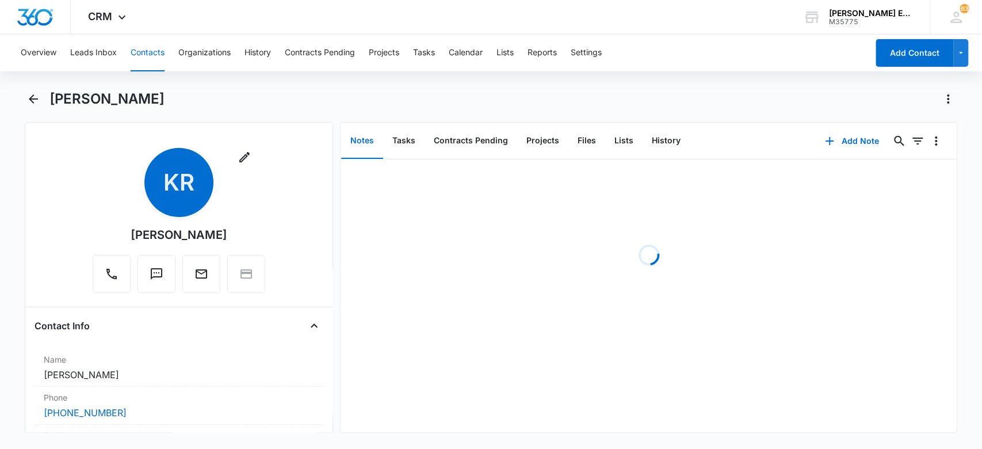
drag, startPoint x: 95, startPoint y: 236, endPoint x: 246, endPoint y: 229, distance: 151.5
click at [246, 229] on div "Remove KR [PERSON_NAME]" at bounding box center [179, 220] width 173 height 145
copy div "[PERSON_NAME]"
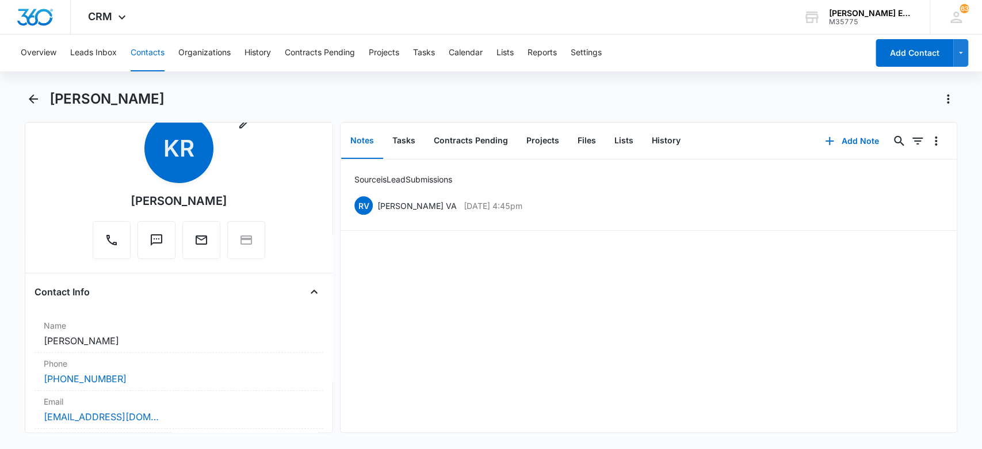
scroll to position [141, 0]
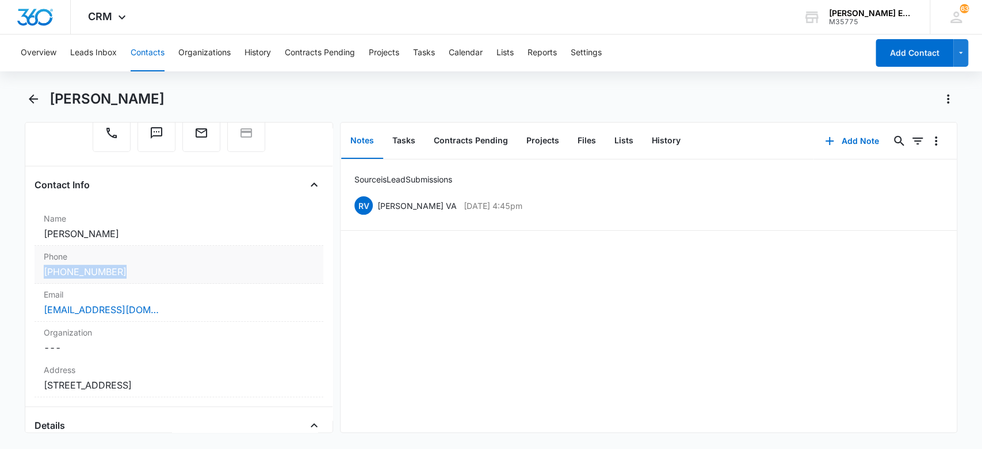
drag, startPoint x: 41, startPoint y: 269, endPoint x: 125, endPoint y: 269, distance: 84.0
click at [125, 269] on div "Phone Cancel Save Changes [PHONE_NUMBER]" at bounding box center [179, 265] width 289 height 38
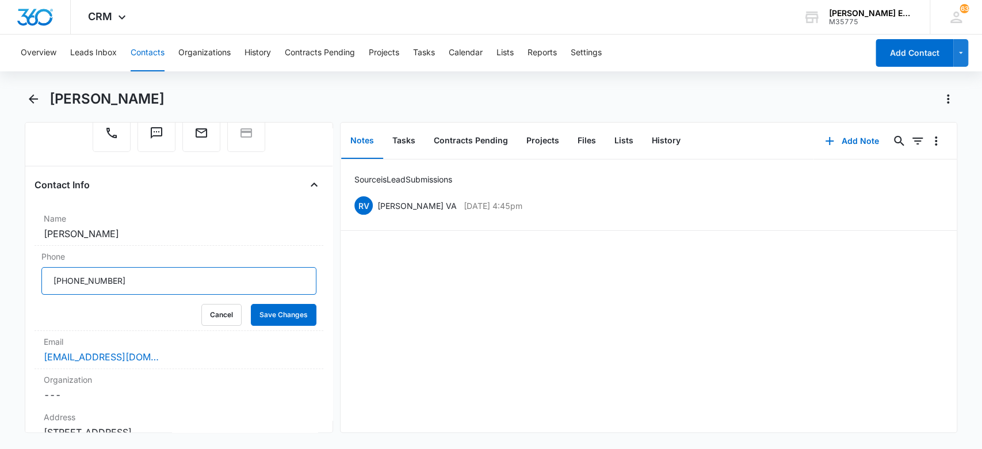
drag, startPoint x: 167, startPoint y: 277, endPoint x: 32, endPoint y: 288, distance: 135.0
click at [32, 288] on div "Remove KR [PERSON_NAME] Contact Info Name Cancel Save Changes [PERSON_NAME] Pho…" at bounding box center [179, 277] width 309 height 311
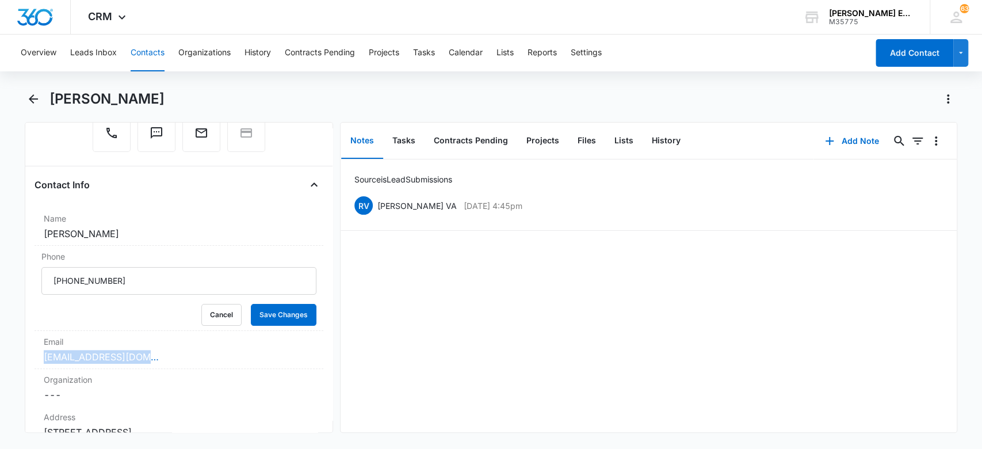
drag, startPoint x: 157, startPoint y: 356, endPoint x: 32, endPoint y: 365, distance: 124.6
click at [32, 365] on div "Remove KR [PERSON_NAME] Contact Info Name Cancel Save Changes [PERSON_NAME] Pho…" at bounding box center [179, 277] width 309 height 311
copy link "[EMAIL_ADDRESS][DOMAIN_NAME]"
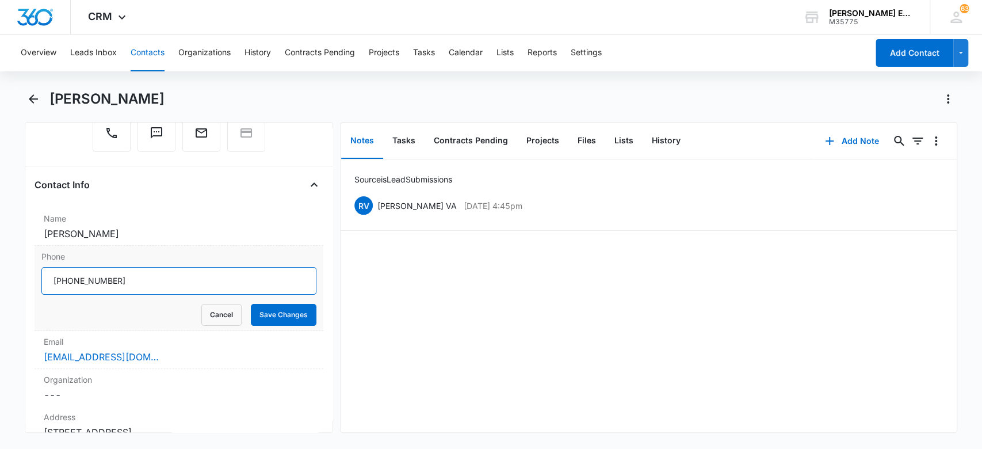
drag, startPoint x: 124, startPoint y: 283, endPoint x: 40, endPoint y: 284, distance: 83.5
click at [29, 284] on div "Remove KR [PERSON_NAME] Contact Info Name Cancel Save Changes [PERSON_NAME] Pho…" at bounding box center [179, 277] width 309 height 311
click at [838, 142] on button "Add Note" at bounding box center [852, 141] width 77 height 28
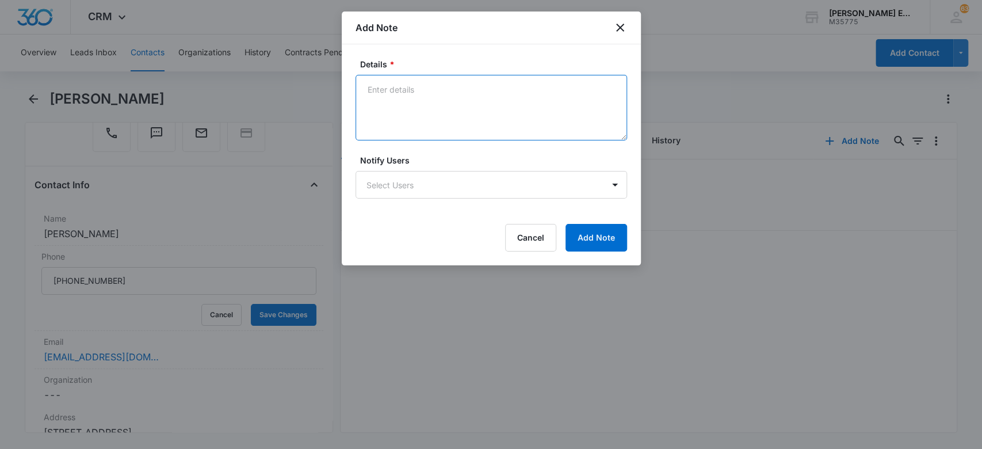
click at [435, 98] on textarea "Details *" at bounding box center [492, 108] width 272 height 66
type textarea "Sent CA-01 contract"
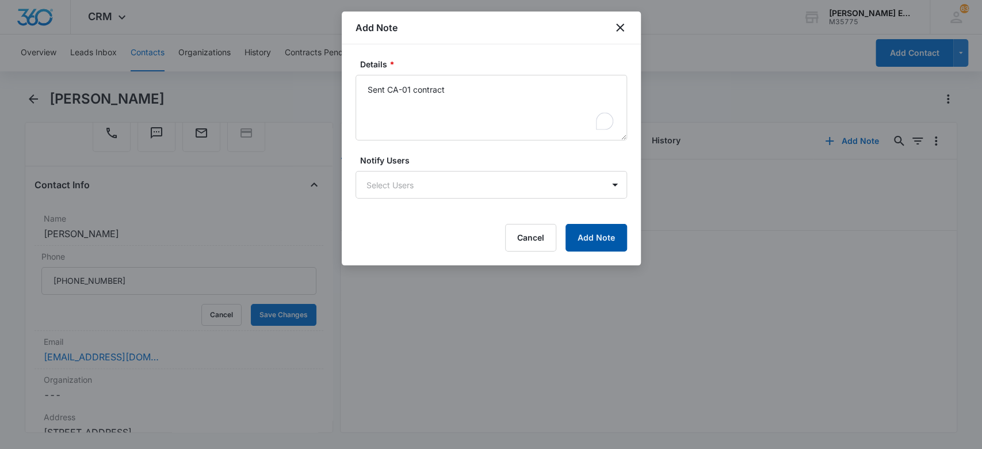
drag, startPoint x: 602, startPoint y: 243, endPoint x: 589, endPoint y: 239, distance: 14.0
click at [602, 242] on button "Add Note" at bounding box center [597, 238] width 62 height 28
